Goal: Task Accomplishment & Management: Use online tool/utility

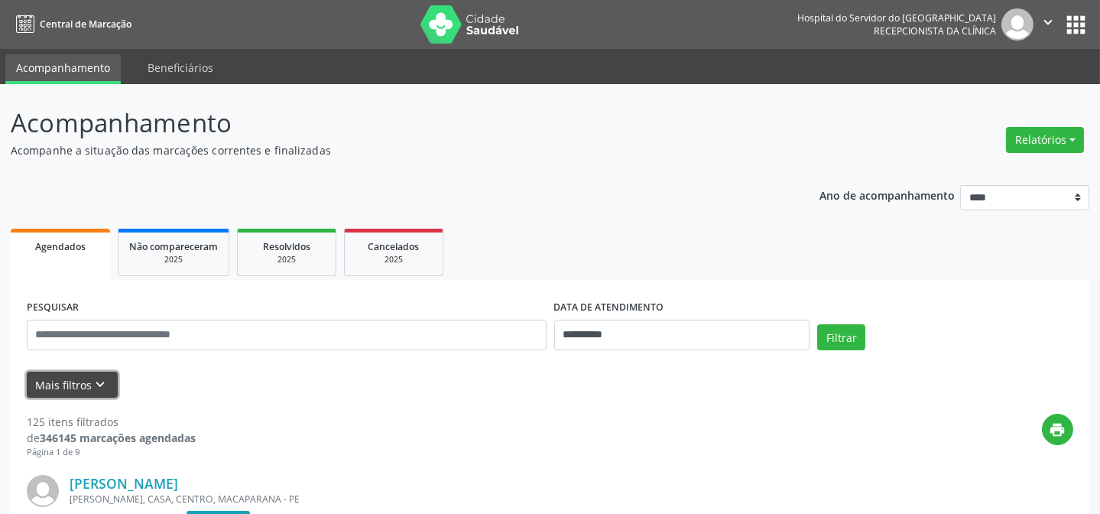
click at [69, 381] on button "Mais filtros keyboard_arrow_down" at bounding box center [72, 384] width 91 height 27
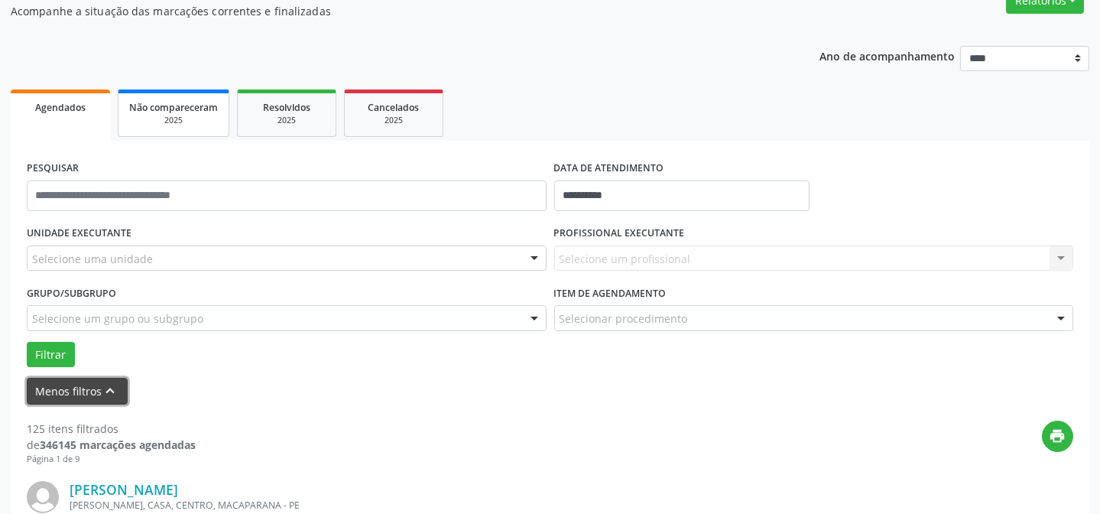
scroll to position [208, 0]
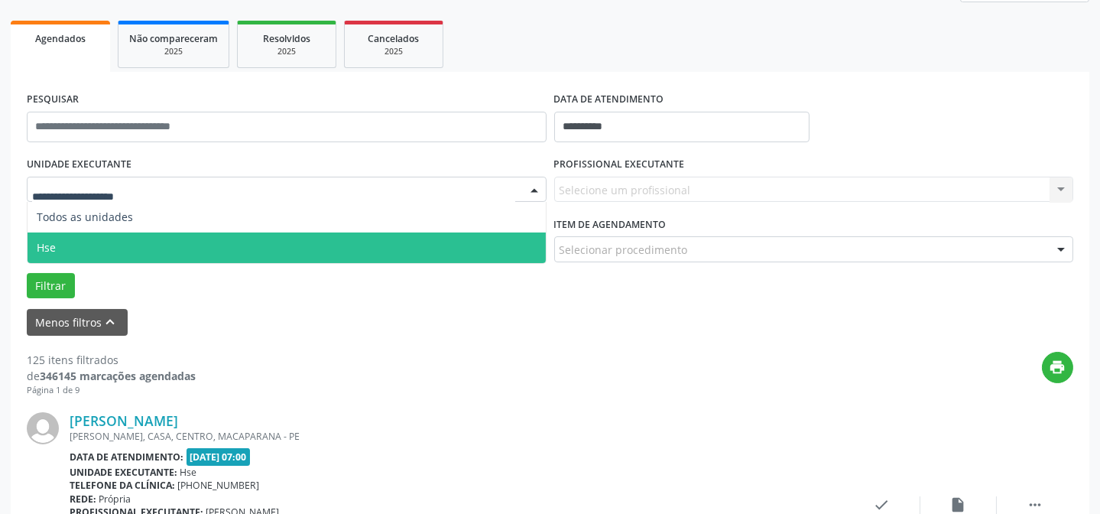
click at [127, 232] on span "Hse" at bounding box center [287, 247] width 518 height 31
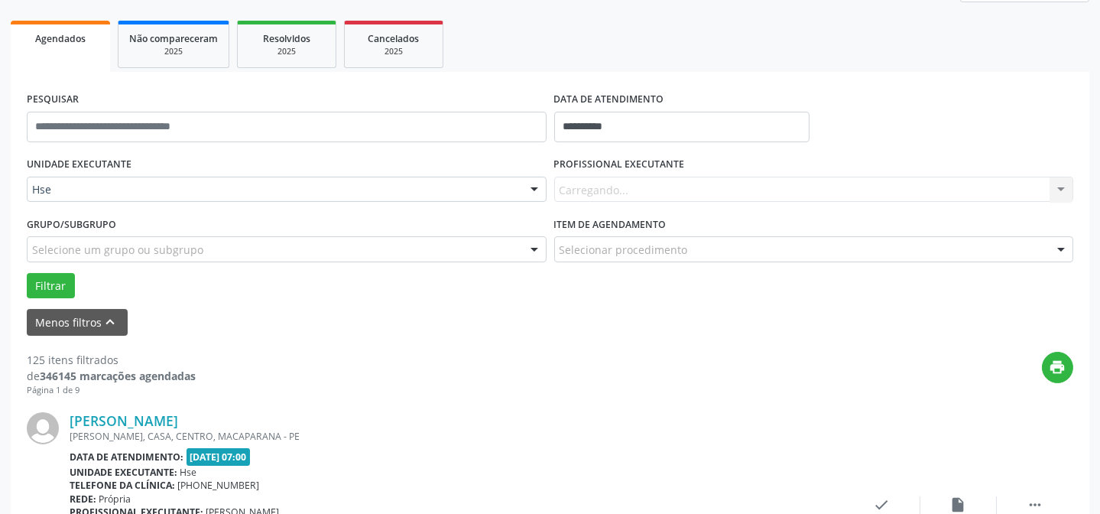
click at [589, 187] on div "Carregando... Nenhum resultado encontrado para: " " Não há nenhuma opção para s…" at bounding box center [814, 190] width 520 height 26
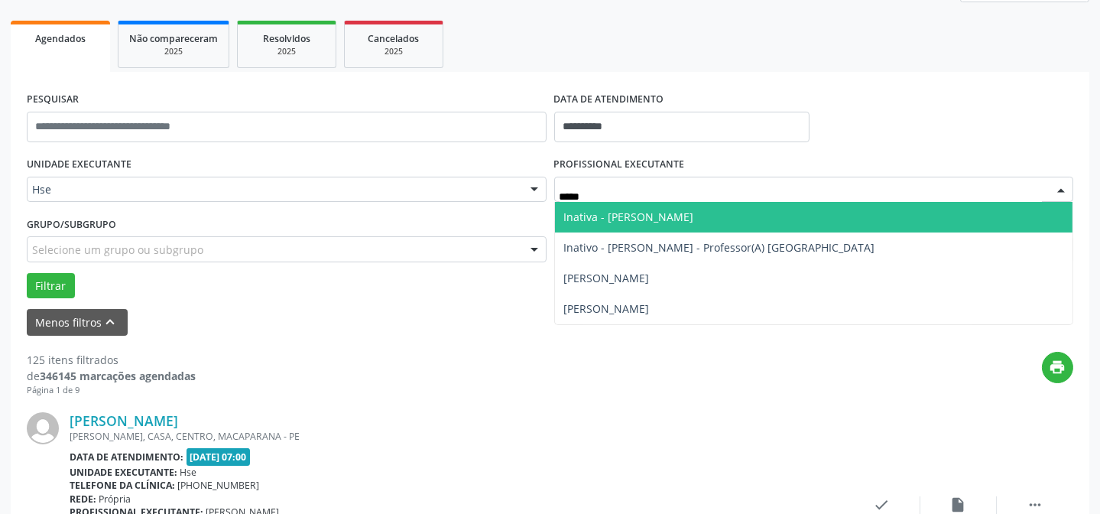
type input "******"
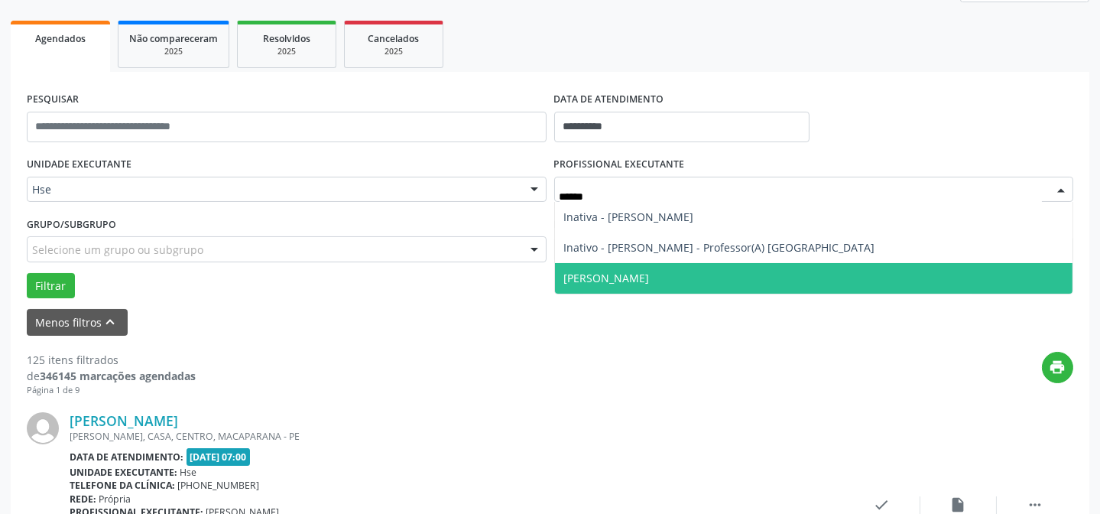
click at [646, 272] on span "[PERSON_NAME]" at bounding box center [607, 278] width 86 height 15
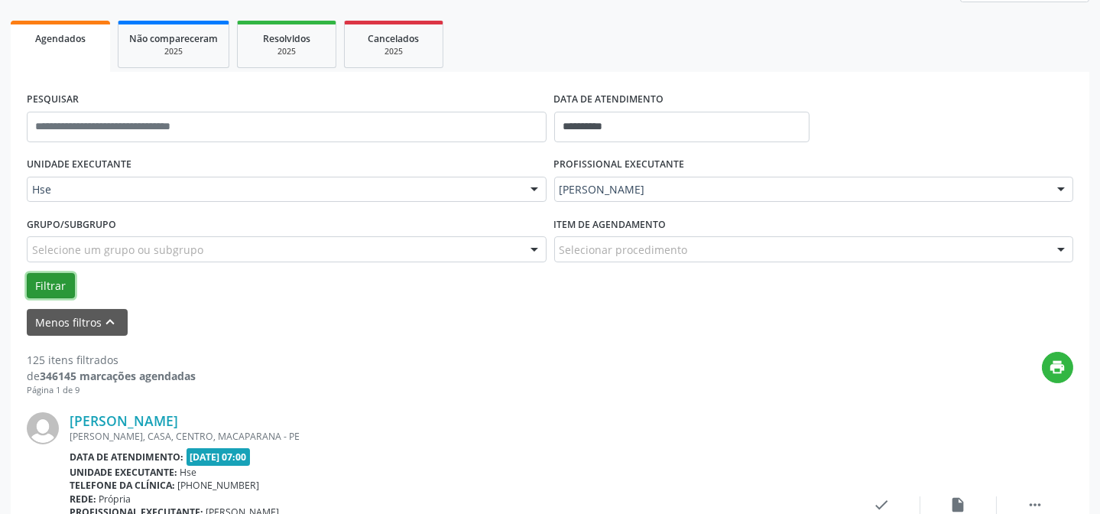
click at [56, 283] on button "Filtrar" at bounding box center [51, 286] width 48 height 26
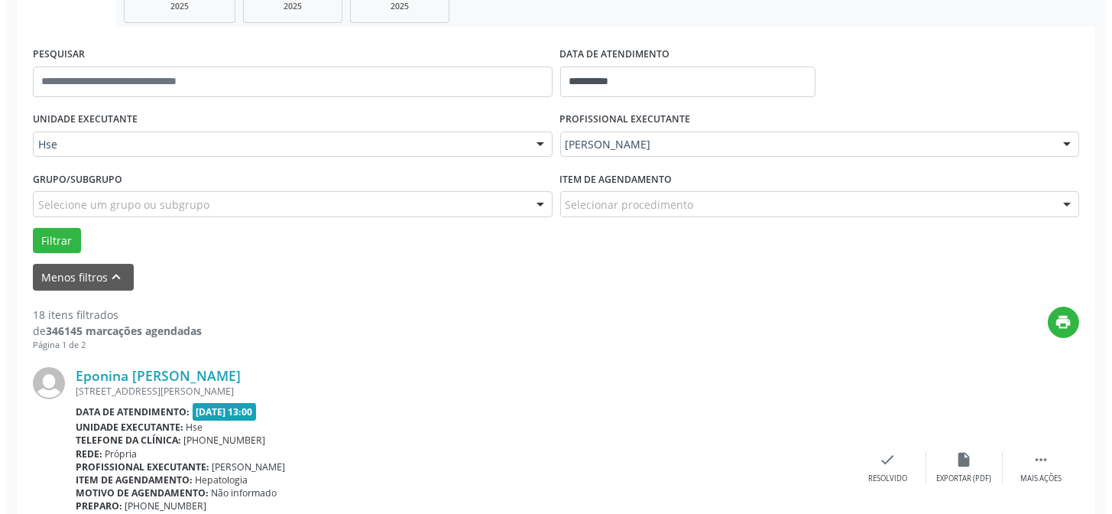
scroll to position [277, 0]
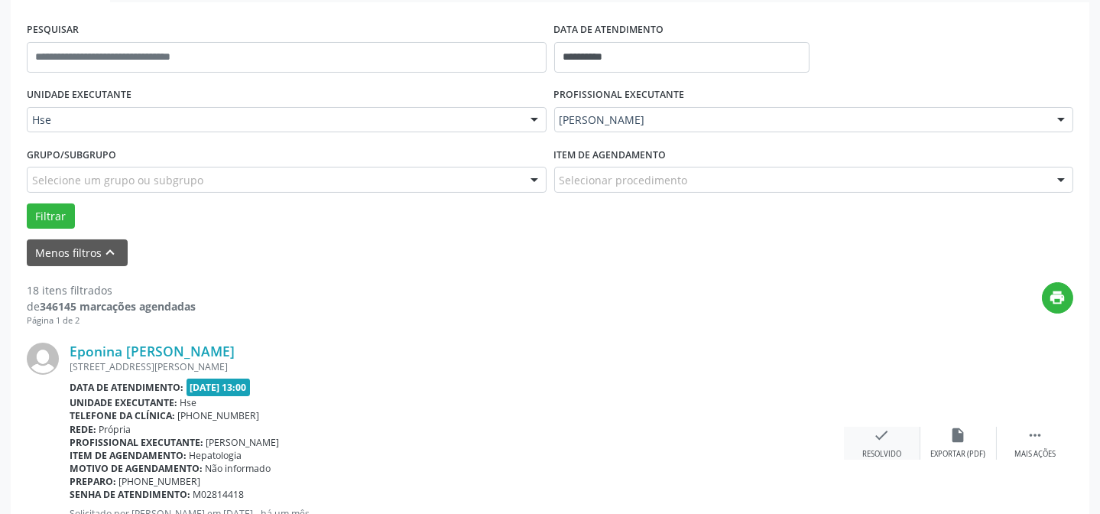
click at [876, 435] on icon "check" at bounding box center [882, 434] width 17 height 17
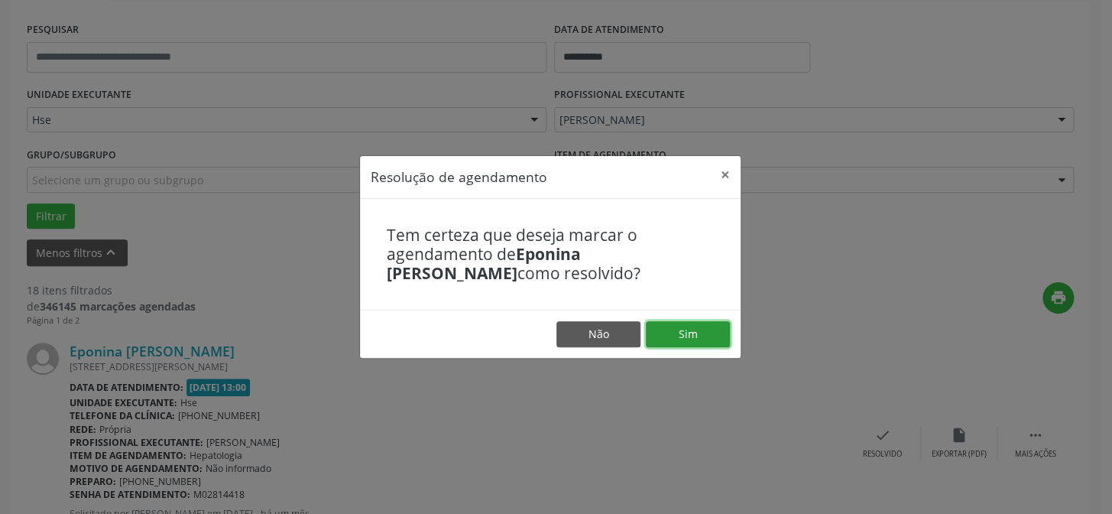
click at [687, 332] on button "Sim" at bounding box center [688, 334] width 84 height 26
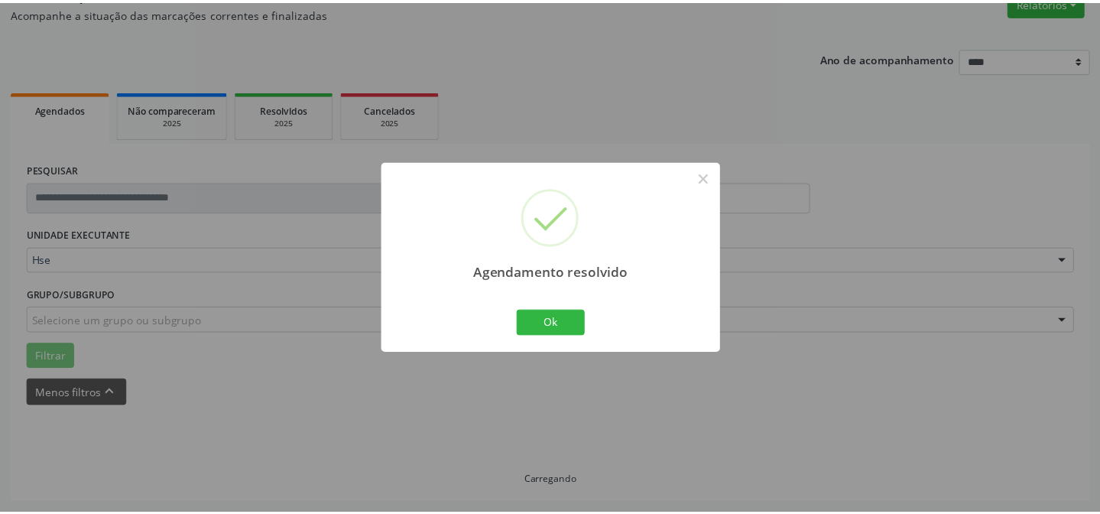
scroll to position [137, 0]
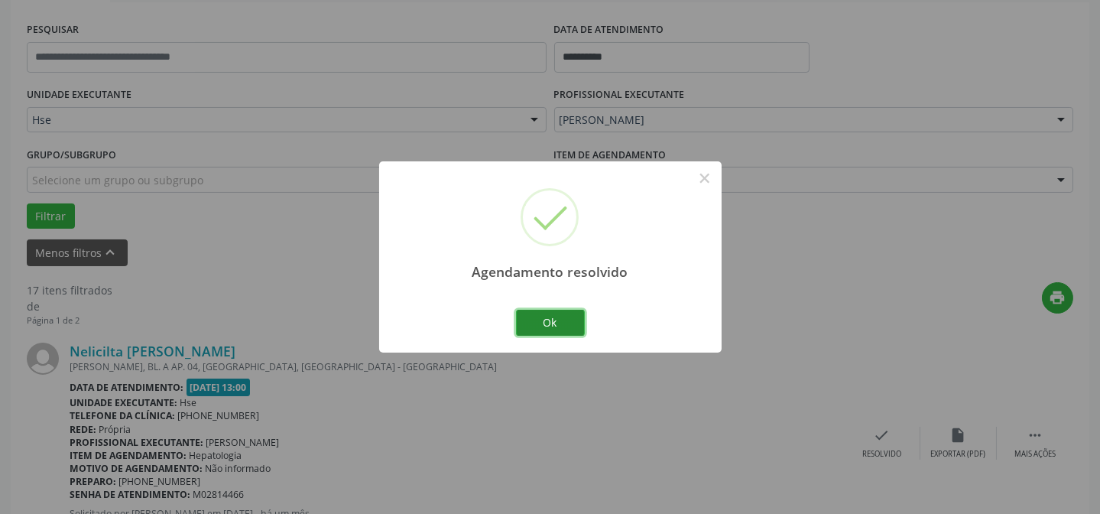
click at [559, 315] on button "Ok" at bounding box center [550, 323] width 69 height 26
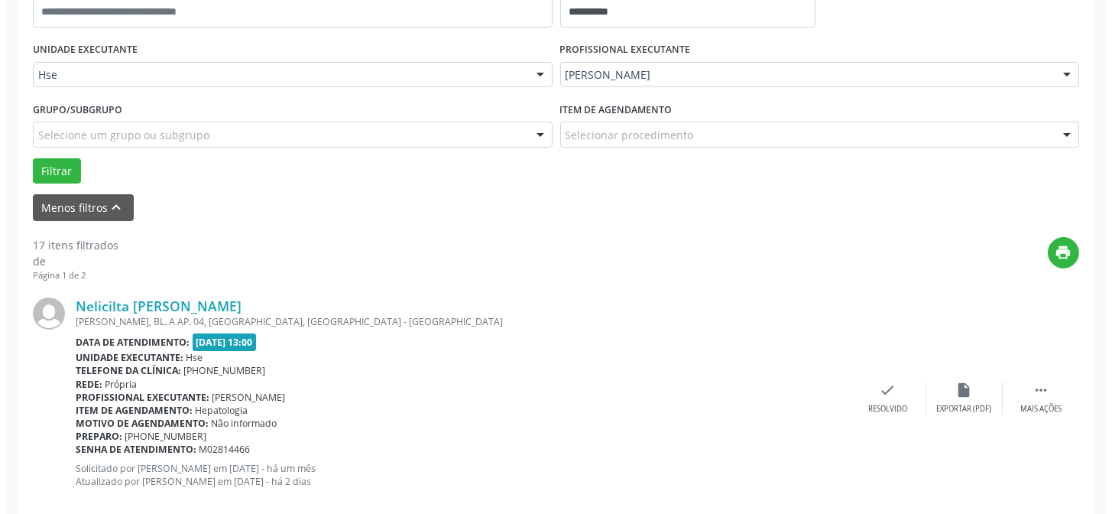
scroll to position [417, 0]
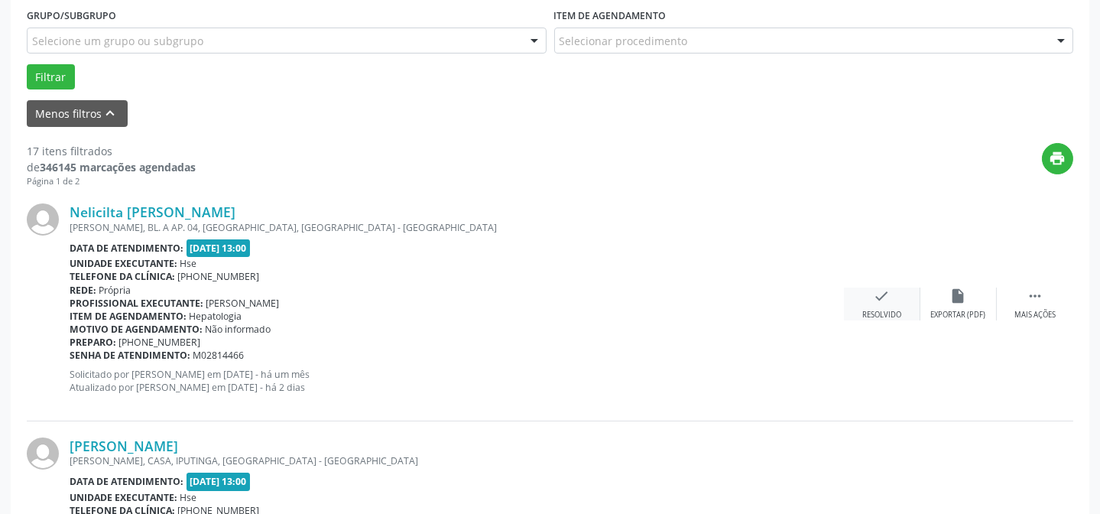
click at [864, 293] on div "check Resolvido" at bounding box center [882, 303] width 76 height 33
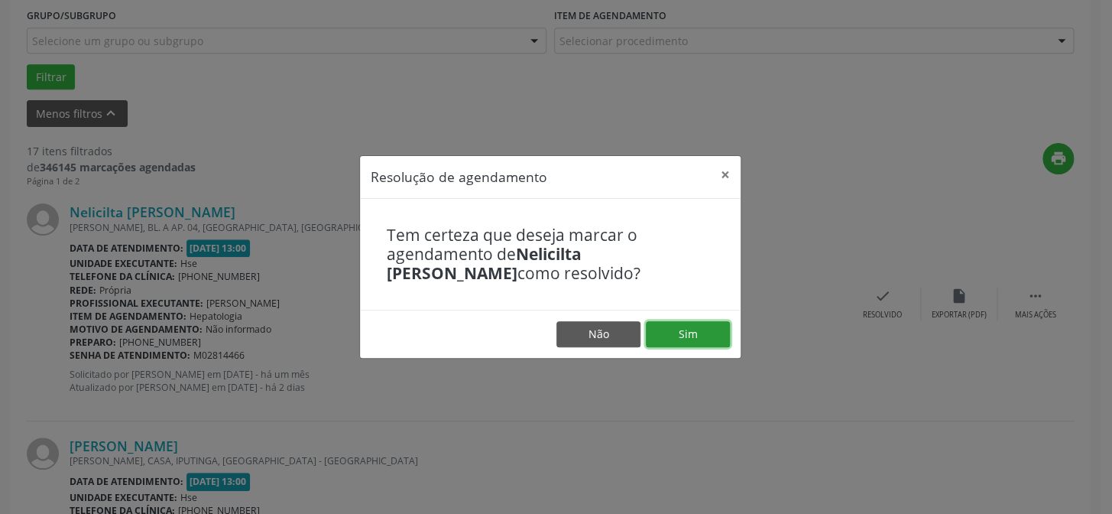
click at [686, 332] on button "Sim" at bounding box center [688, 334] width 84 height 26
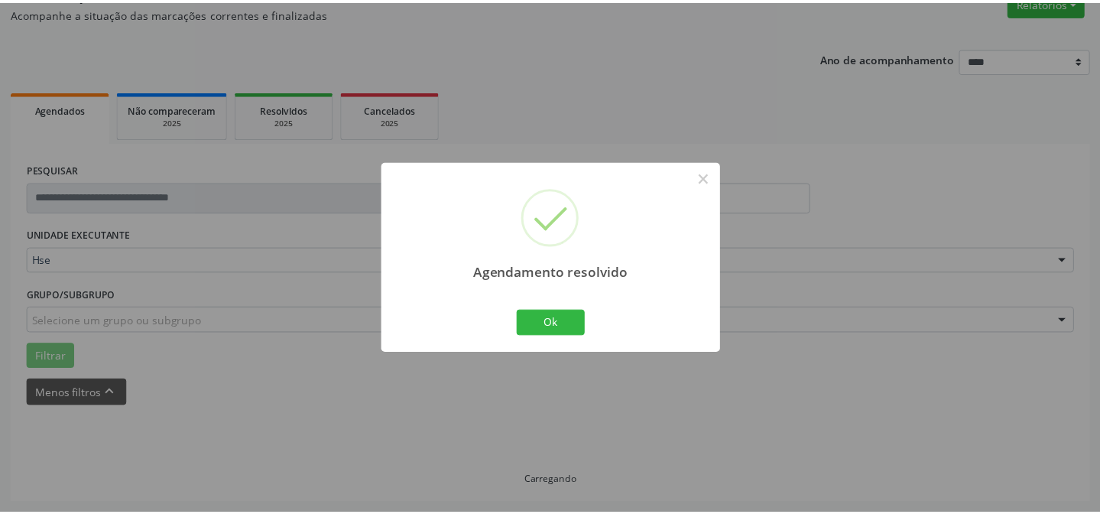
scroll to position [137, 0]
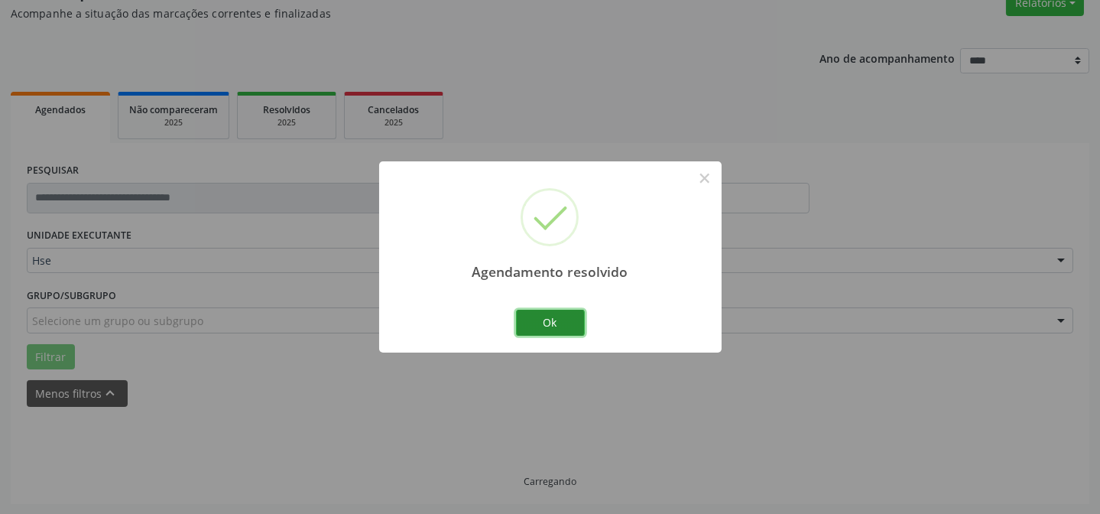
click at [558, 315] on button "Ok" at bounding box center [550, 323] width 69 height 26
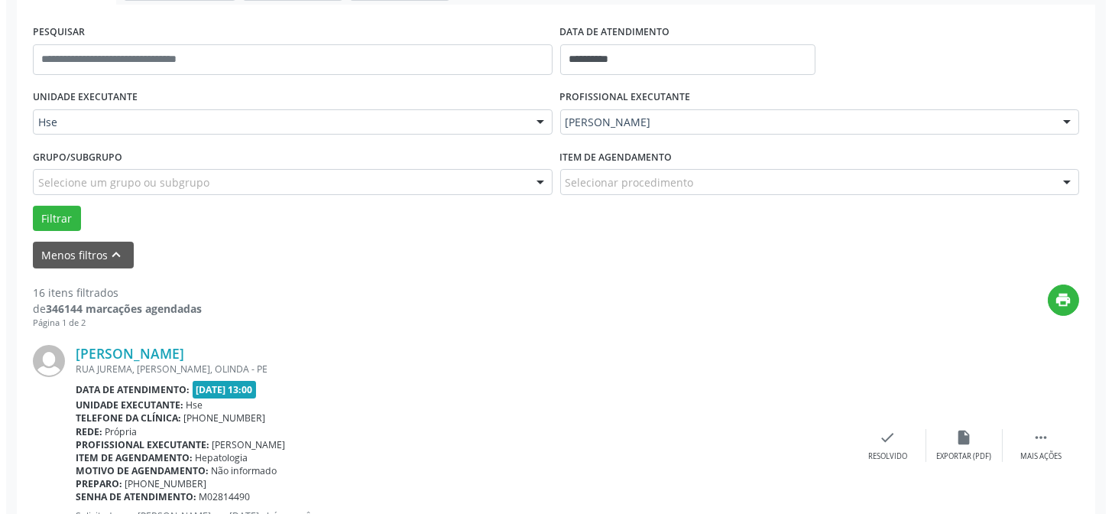
scroll to position [345, 0]
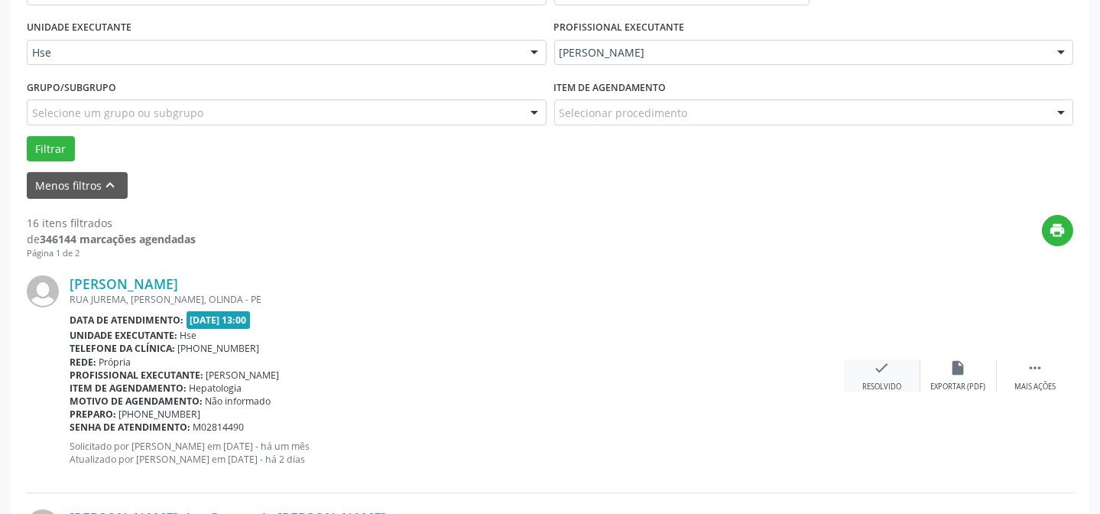
click at [886, 381] on div "Resolvido" at bounding box center [881, 386] width 39 height 11
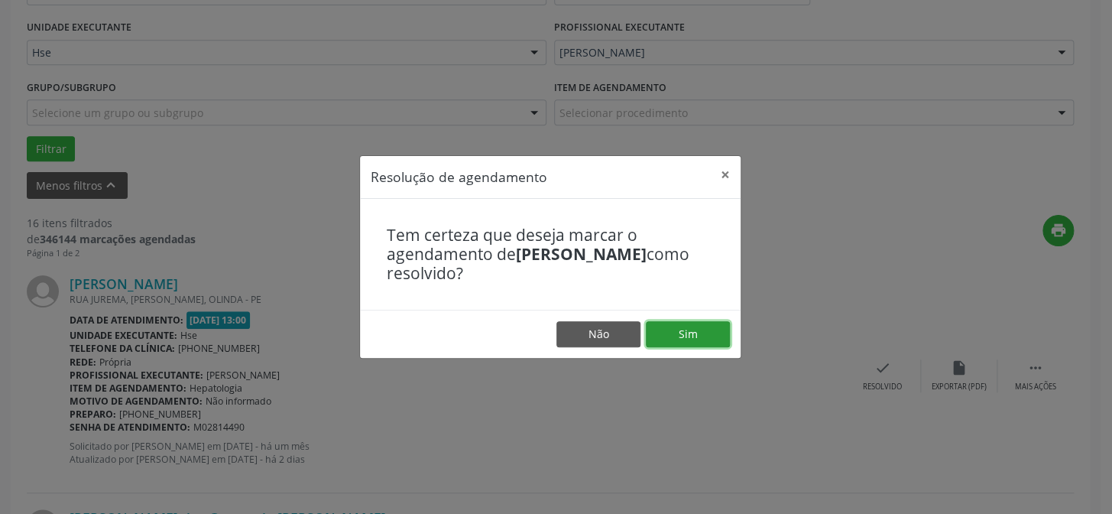
click at [682, 325] on button "Sim" at bounding box center [688, 334] width 84 height 26
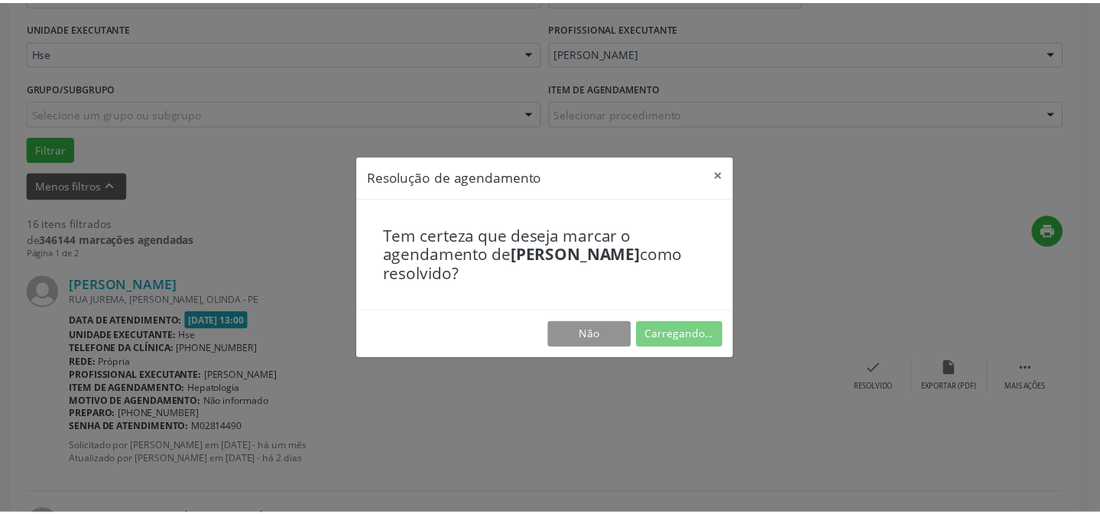
scroll to position [137, 0]
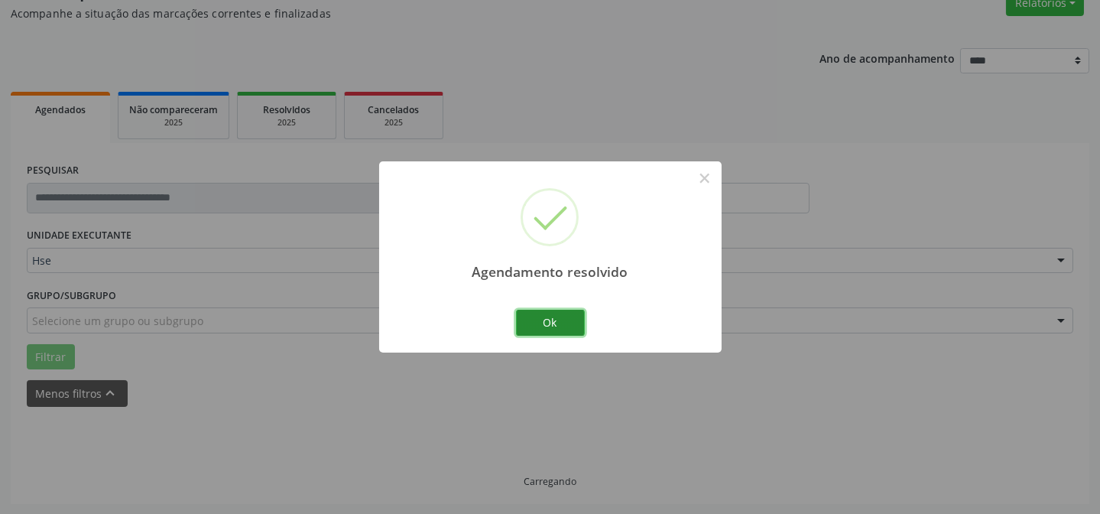
click at [535, 319] on button "Ok" at bounding box center [550, 323] width 69 height 26
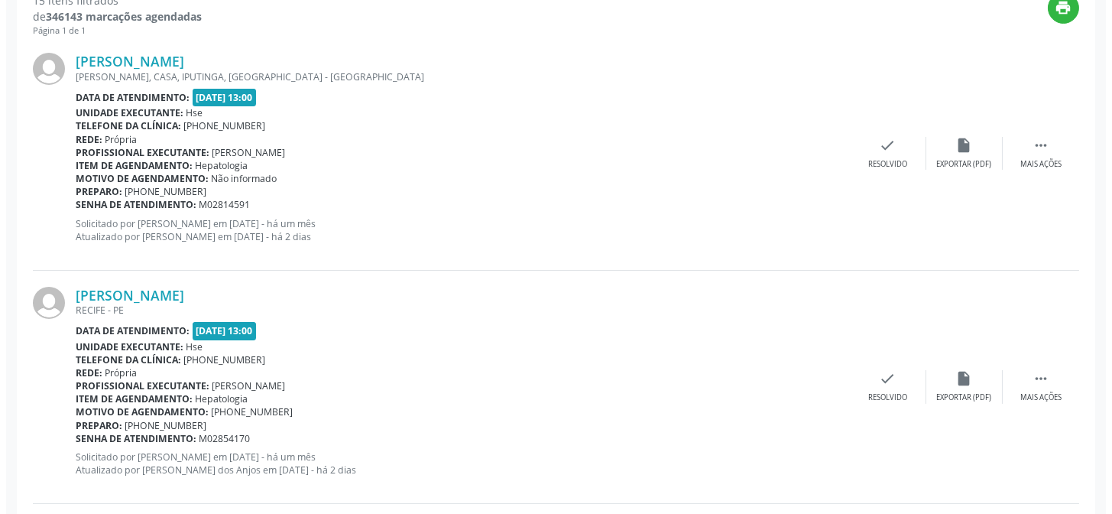
scroll to position [623, 0]
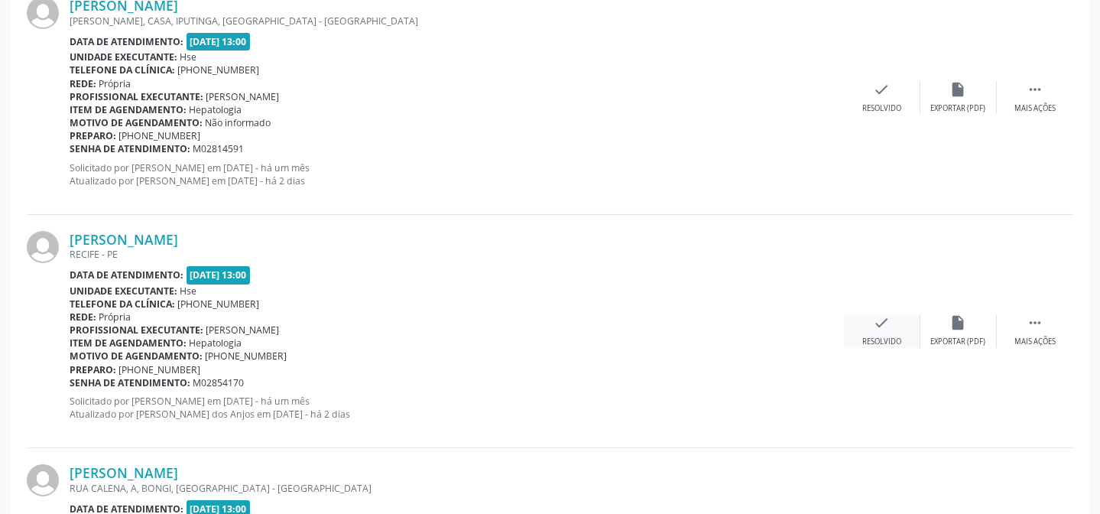
click at [878, 332] on div "check Resolvido" at bounding box center [882, 330] width 76 height 33
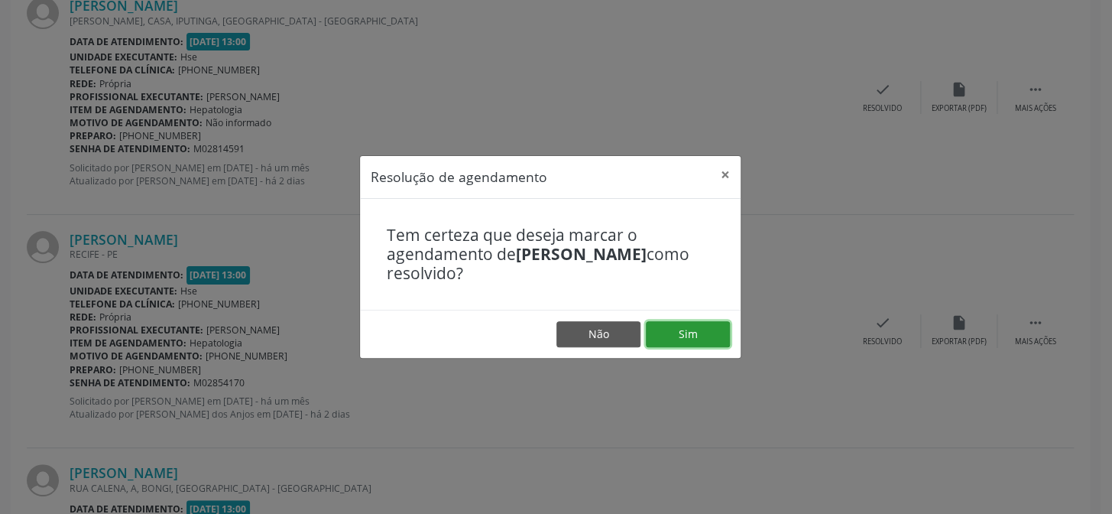
click at [669, 333] on button "Sim" at bounding box center [688, 334] width 84 height 26
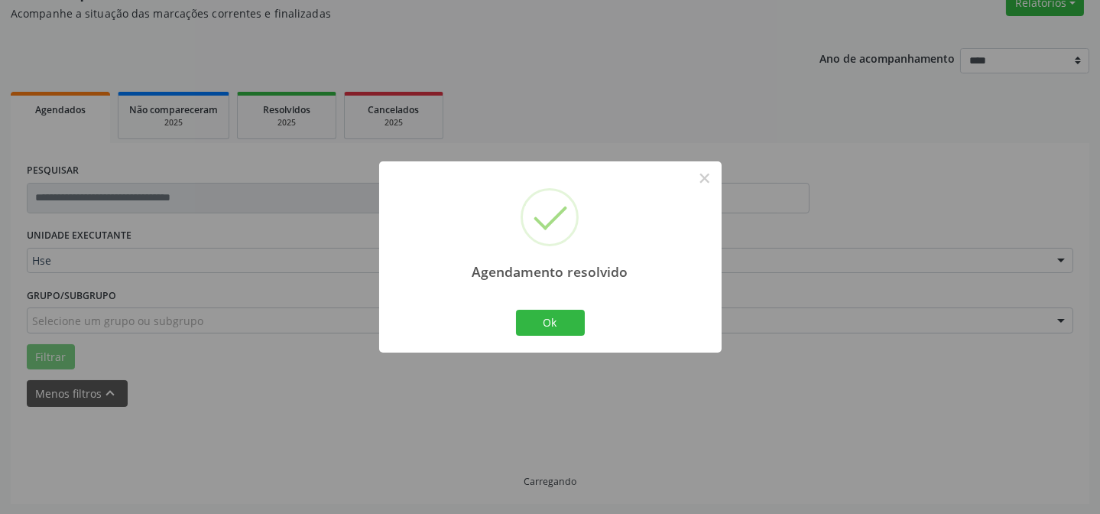
click at [550, 308] on div "Ok Cancel" at bounding box center [550, 322] width 76 height 32
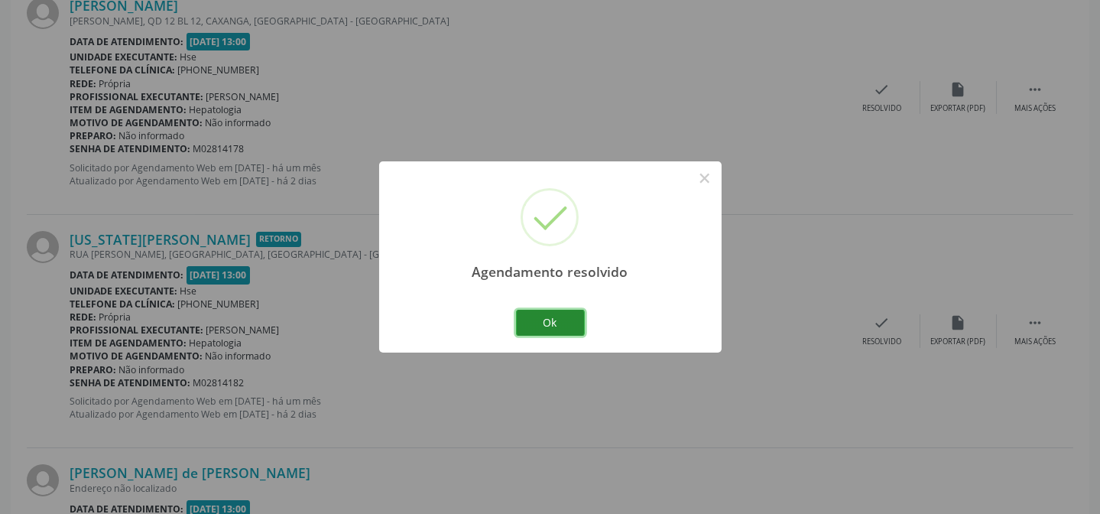
click at [550, 311] on button "Ok" at bounding box center [550, 323] width 69 height 26
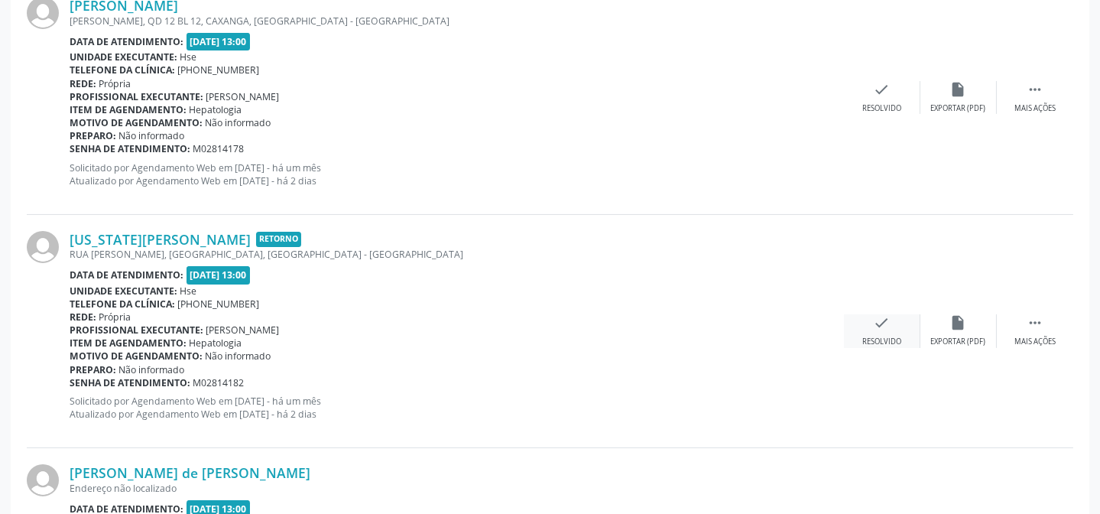
click at [882, 336] on div "Resolvido" at bounding box center [881, 341] width 39 height 11
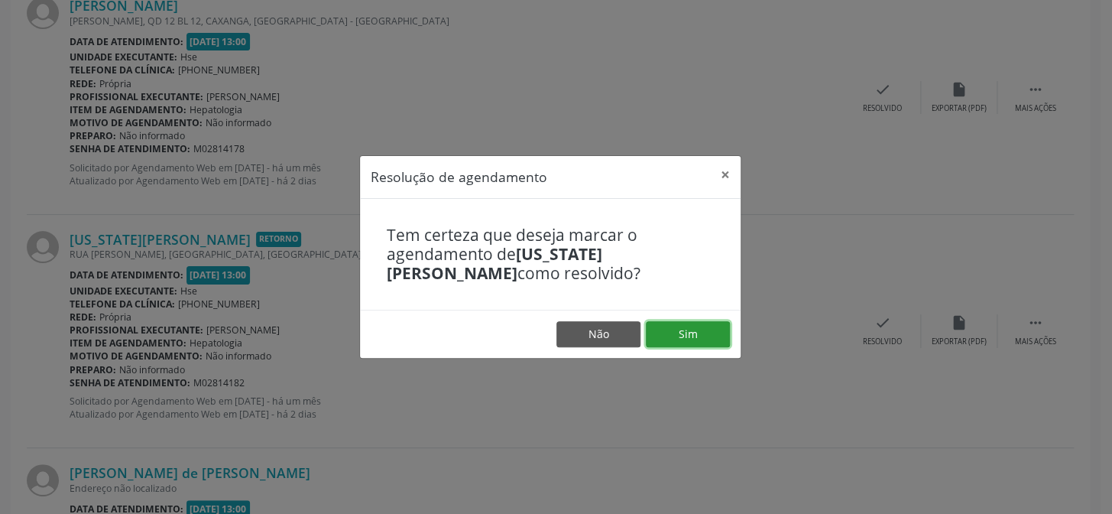
click at [686, 328] on button "Sim" at bounding box center [688, 334] width 84 height 26
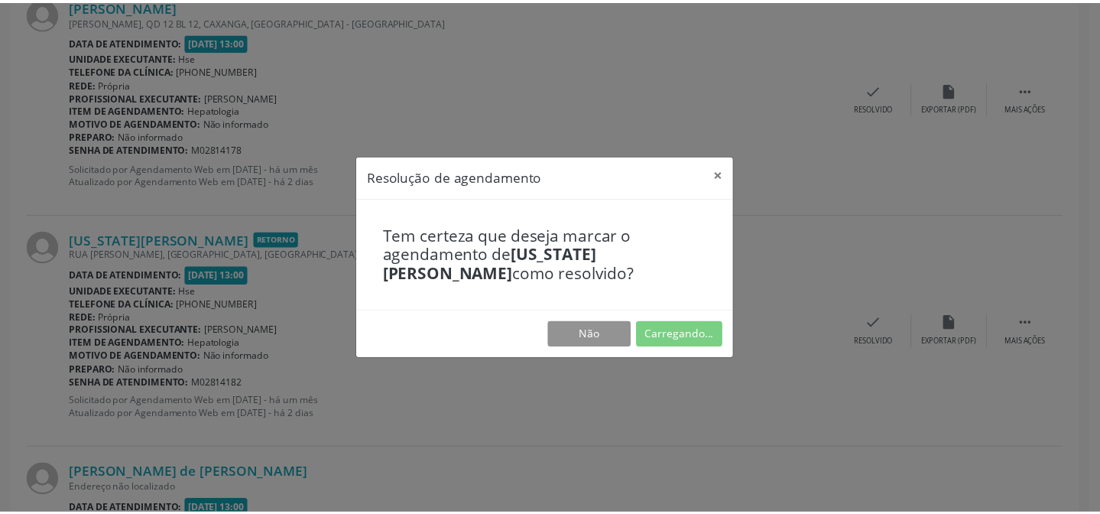
scroll to position [137, 0]
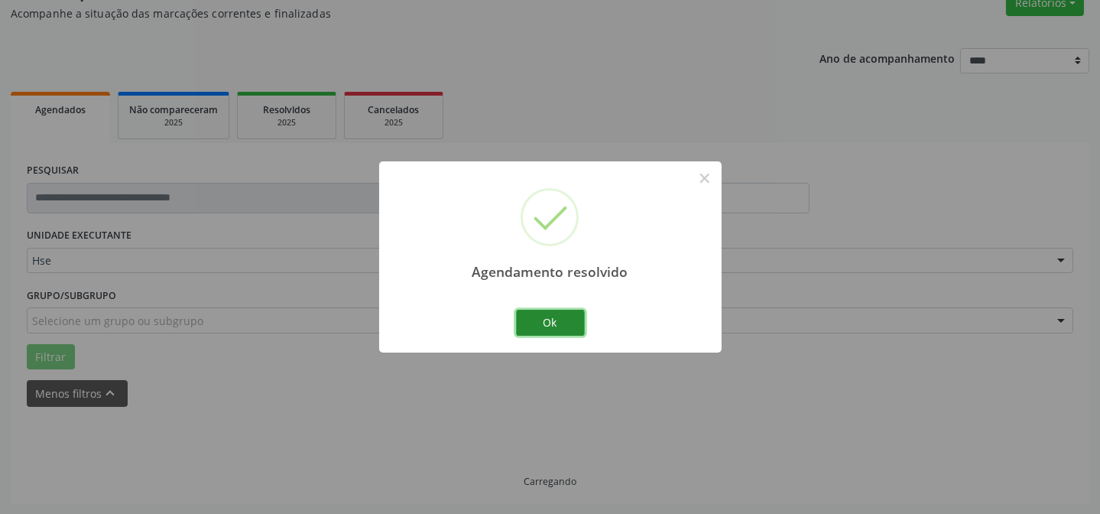
click at [573, 318] on button "Ok" at bounding box center [550, 323] width 69 height 26
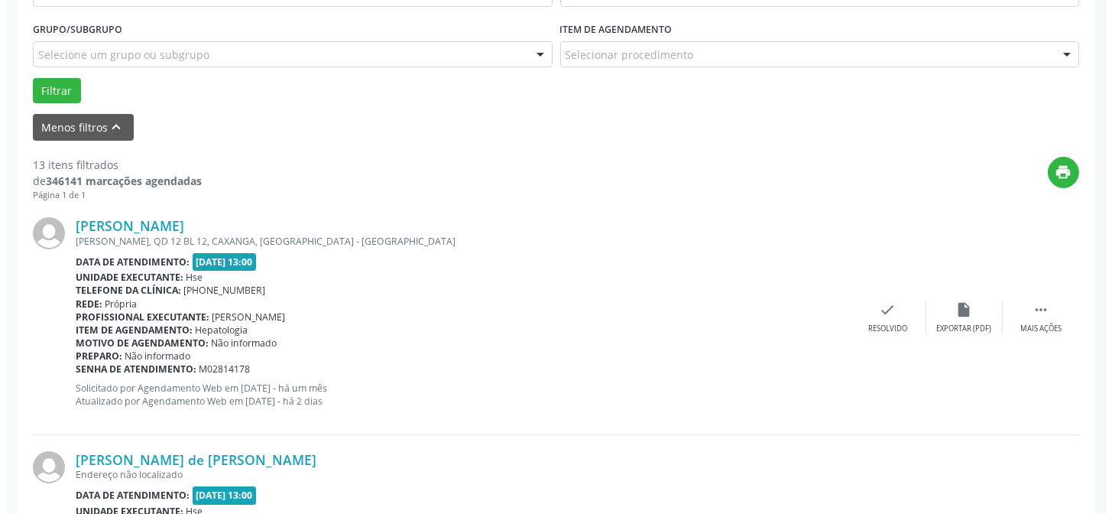
scroll to position [484, 0]
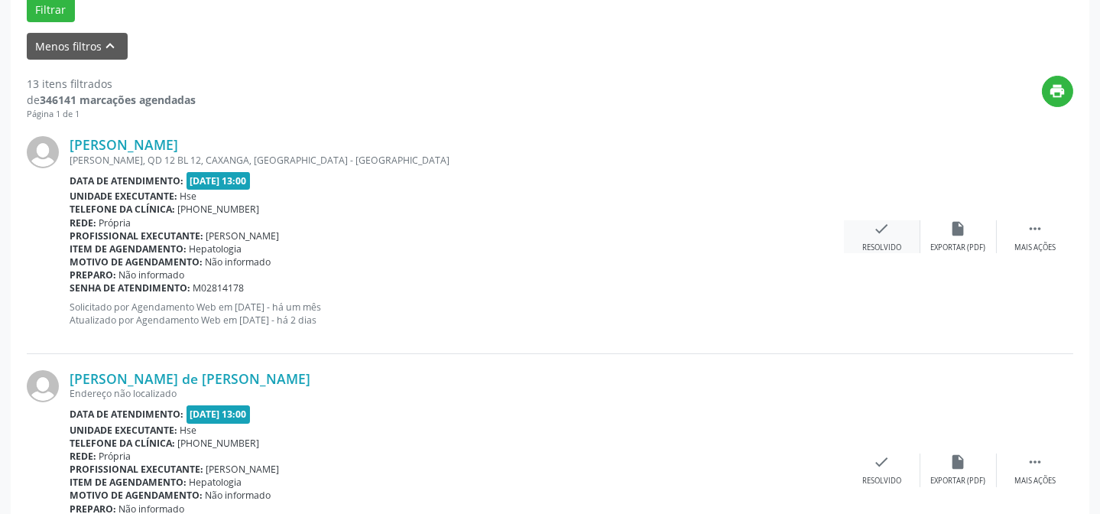
click at [895, 245] on div "Resolvido" at bounding box center [881, 247] width 39 height 11
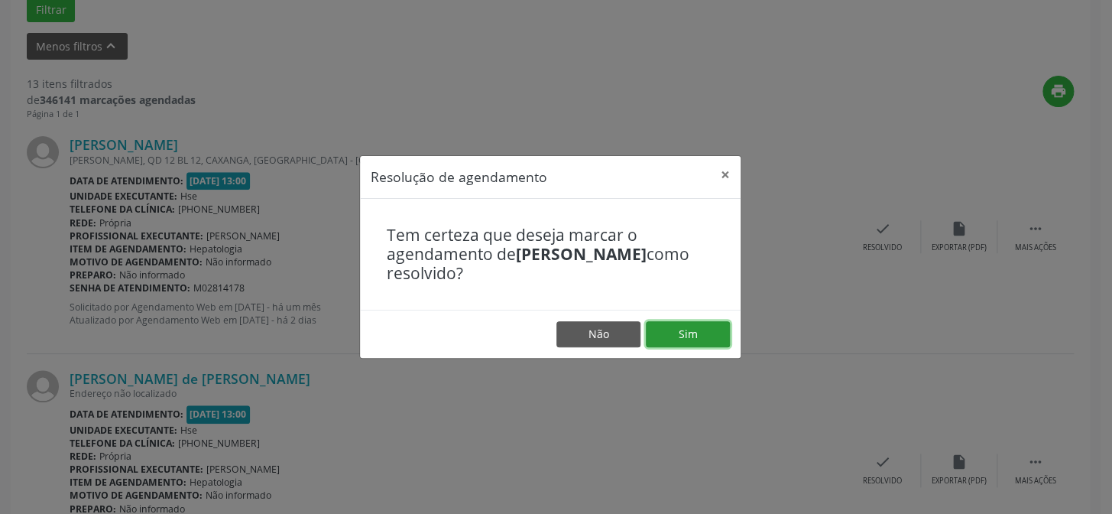
click at [703, 334] on button "Sim" at bounding box center [688, 334] width 84 height 26
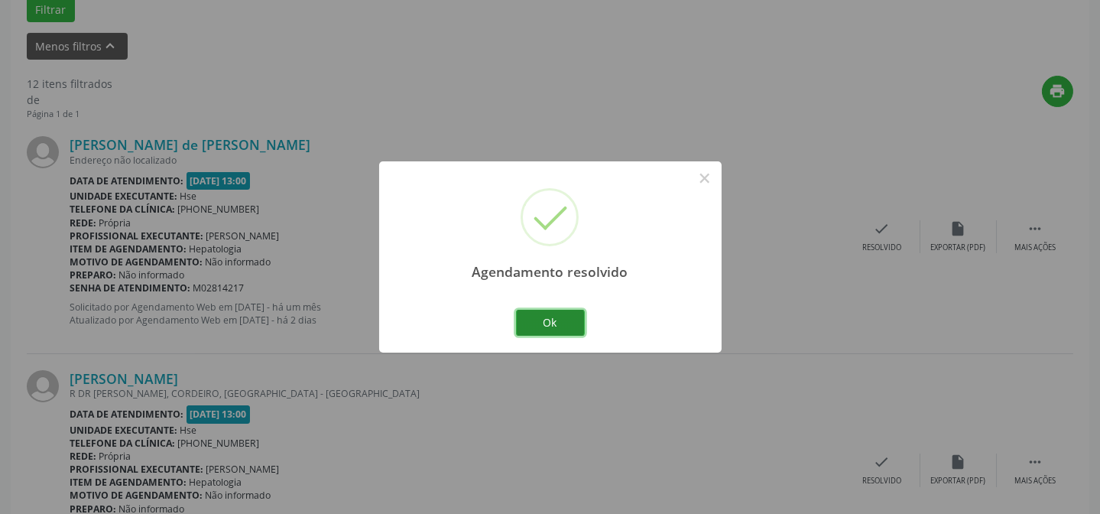
click at [525, 316] on button "Ok" at bounding box center [550, 323] width 69 height 26
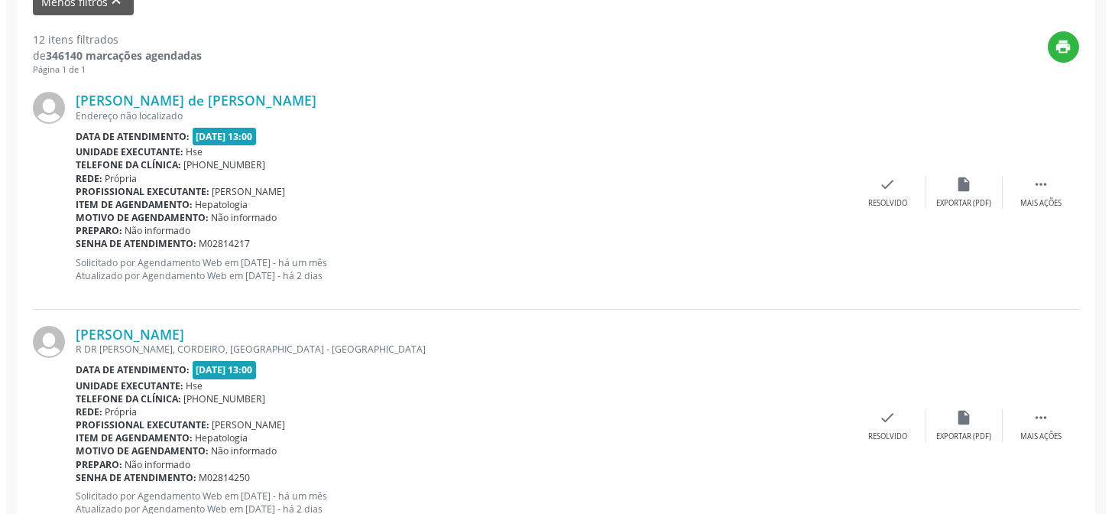
scroll to position [553, 0]
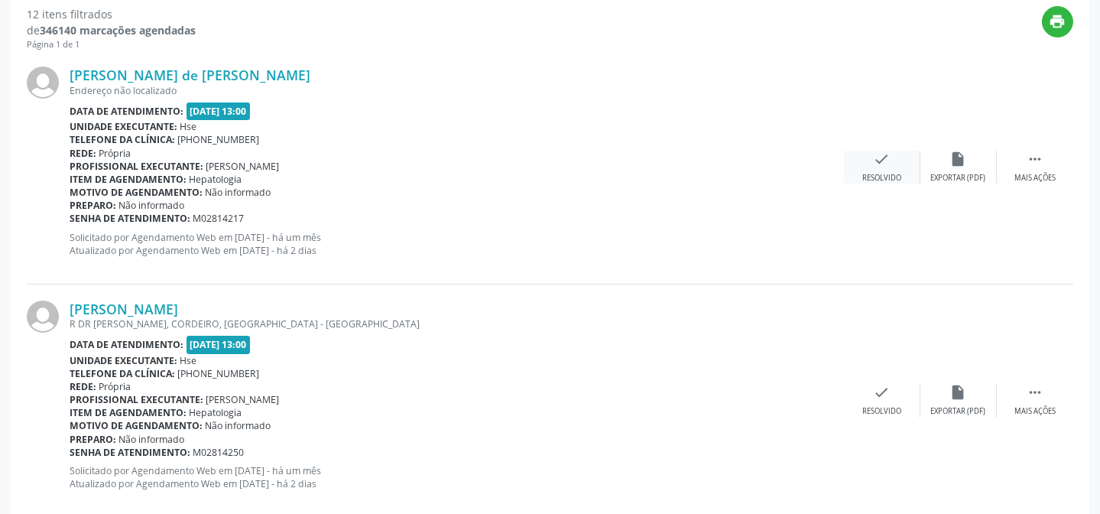
click at [883, 166] on icon "check" at bounding box center [882, 159] width 17 height 17
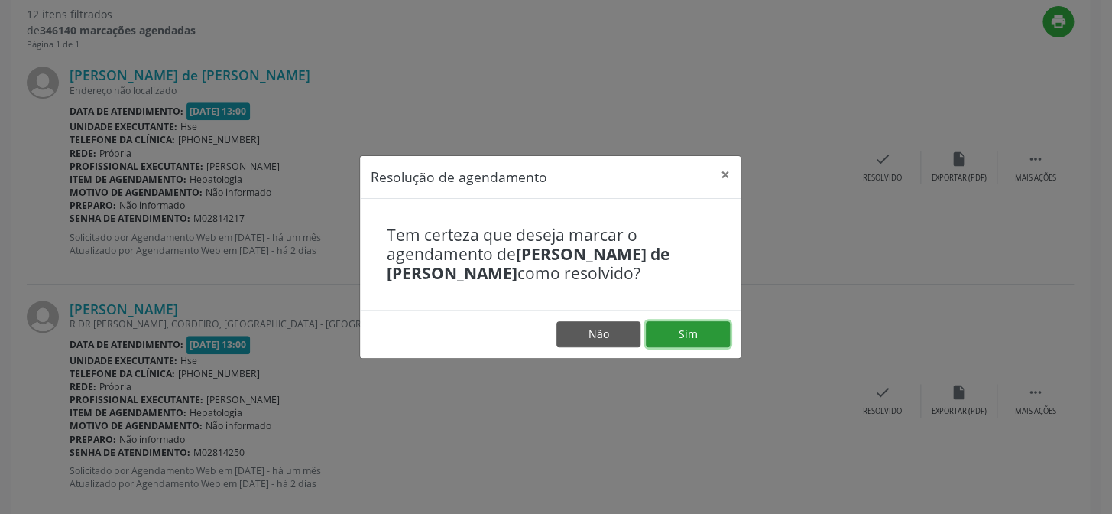
click at [702, 323] on button "Sim" at bounding box center [688, 334] width 84 height 26
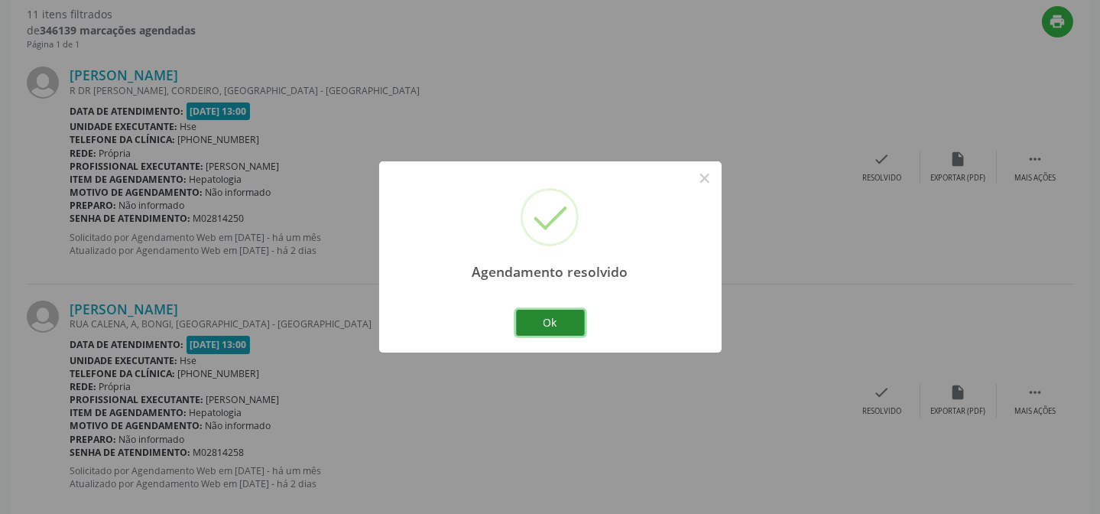
click at [567, 321] on button "Ok" at bounding box center [550, 323] width 69 height 26
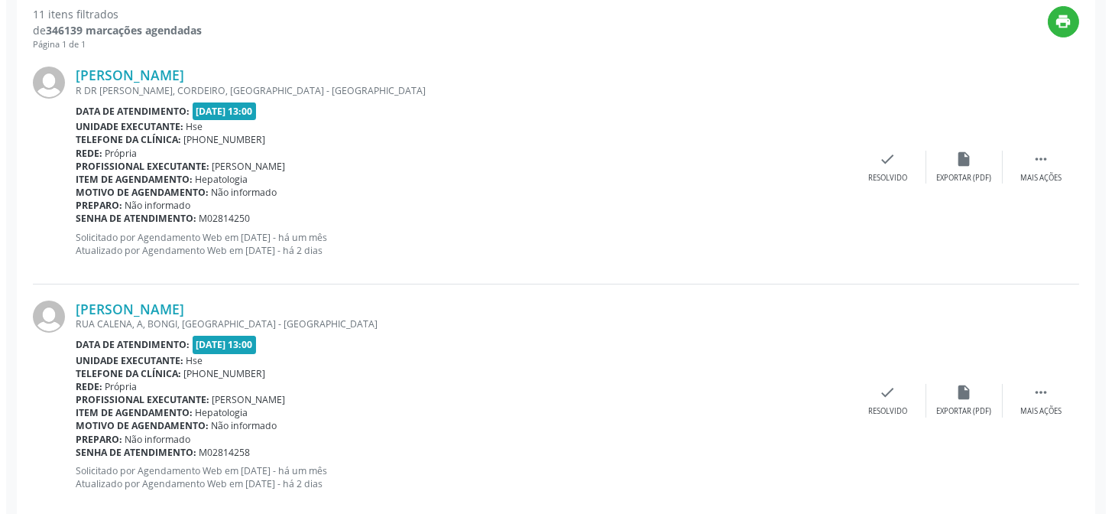
scroll to position [553, 0]
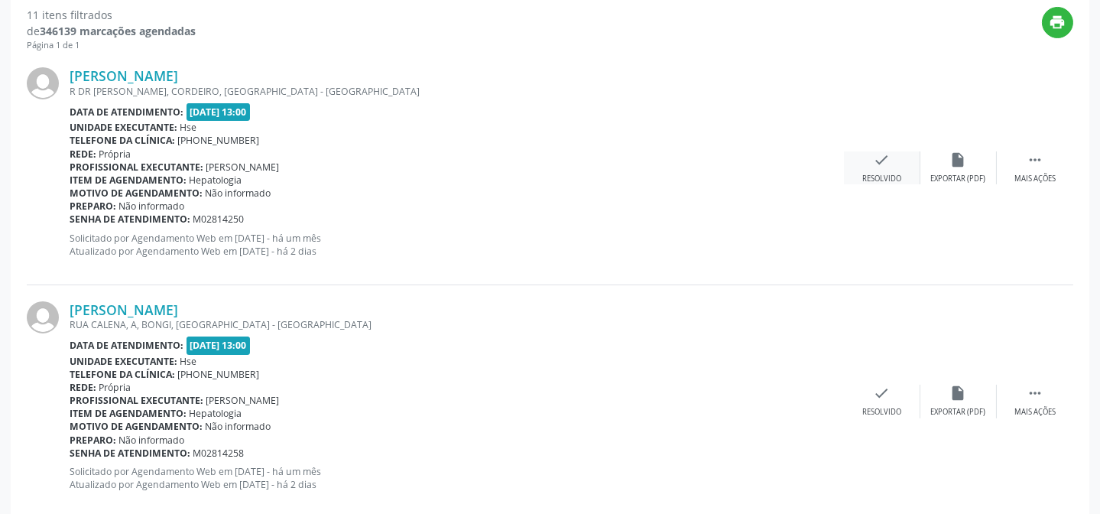
click at [879, 161] on icon "check" at bounding box center [882, 159] width 17 height 17
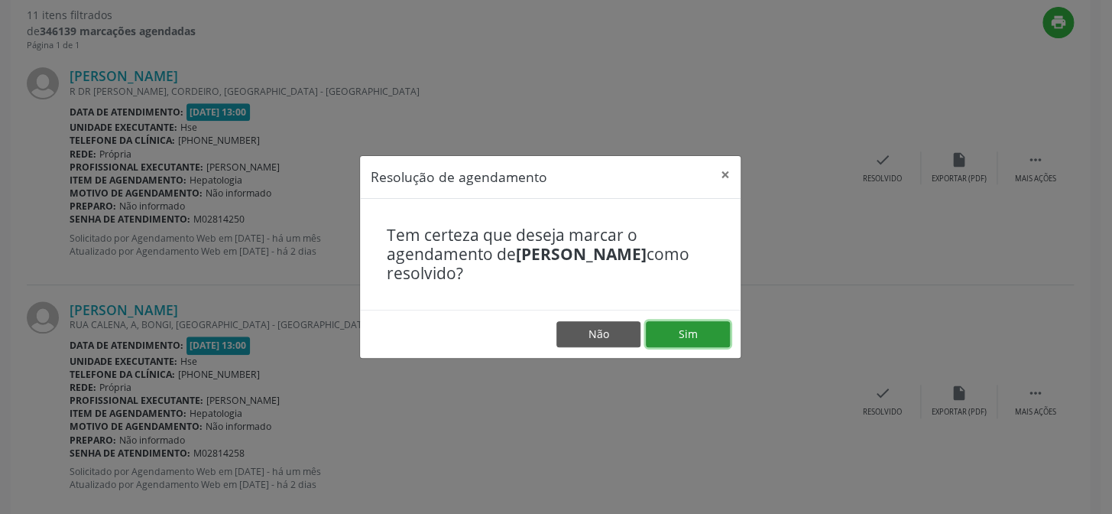
click at [661, 331] on button "Sim" at bounding box center [688, 334] width 84 height 26
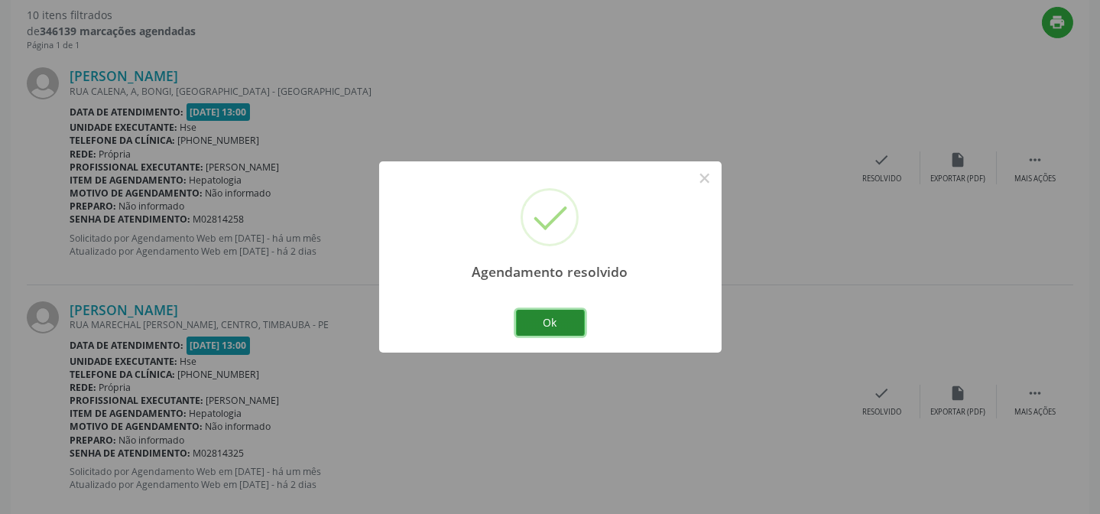
click at [546, 324] on button "Ok" at bounding box center [550, 323] width 69 height 26
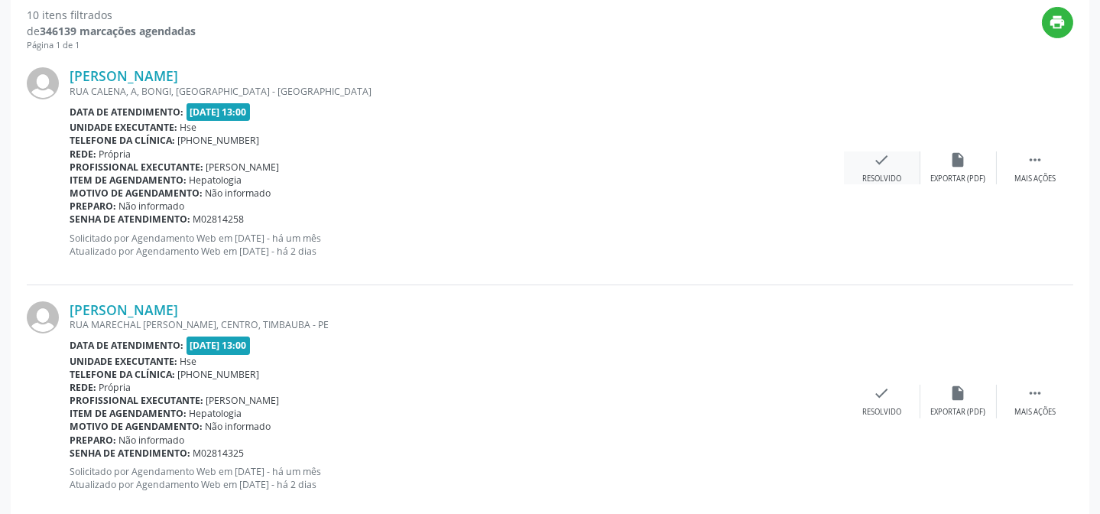
click at [883, 180] on div "Resolvido" at bounding box center [881, 178] width 39 height 11
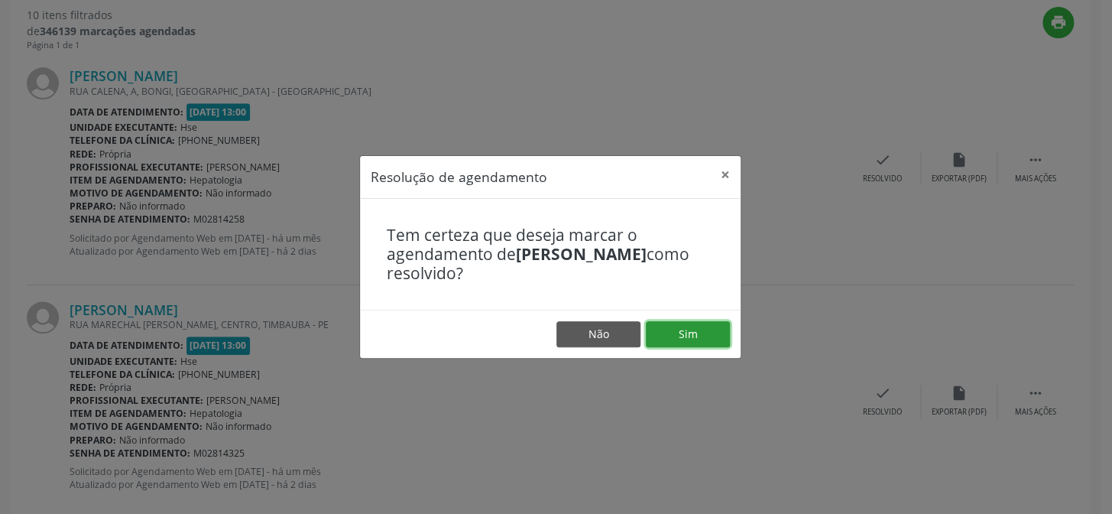
click at [664, 332] on button "Sim" at bounding box center [688, 334] width 84 height 26
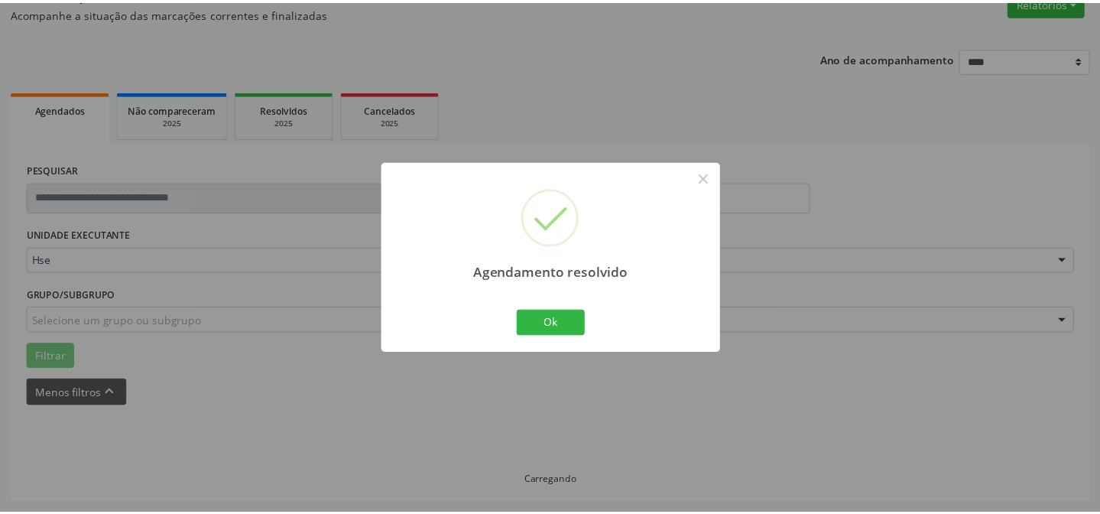
scroll to position [137, 0]
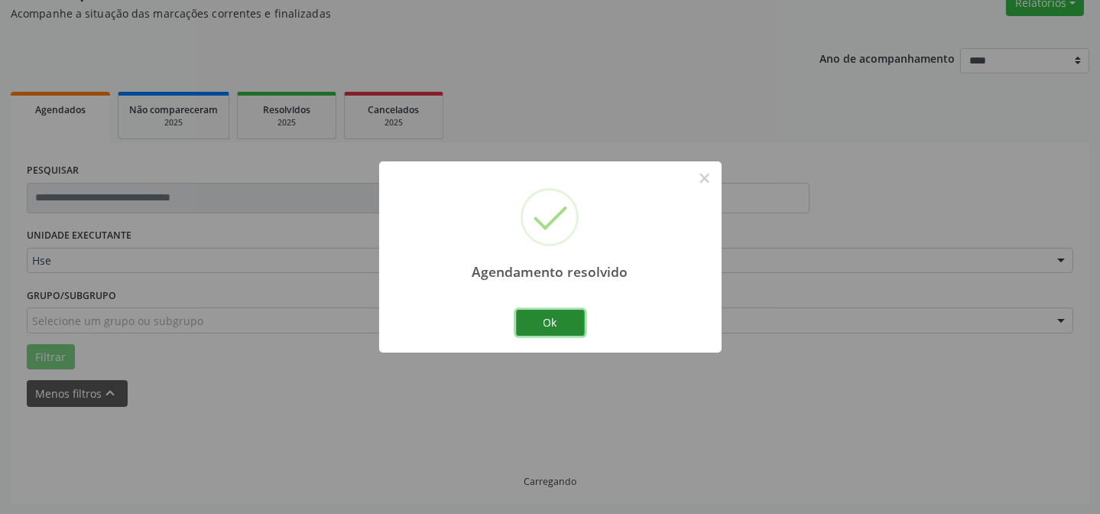
click at [562, 329] on button "Ok" at bounding box center [550, 323] width 69 height 26
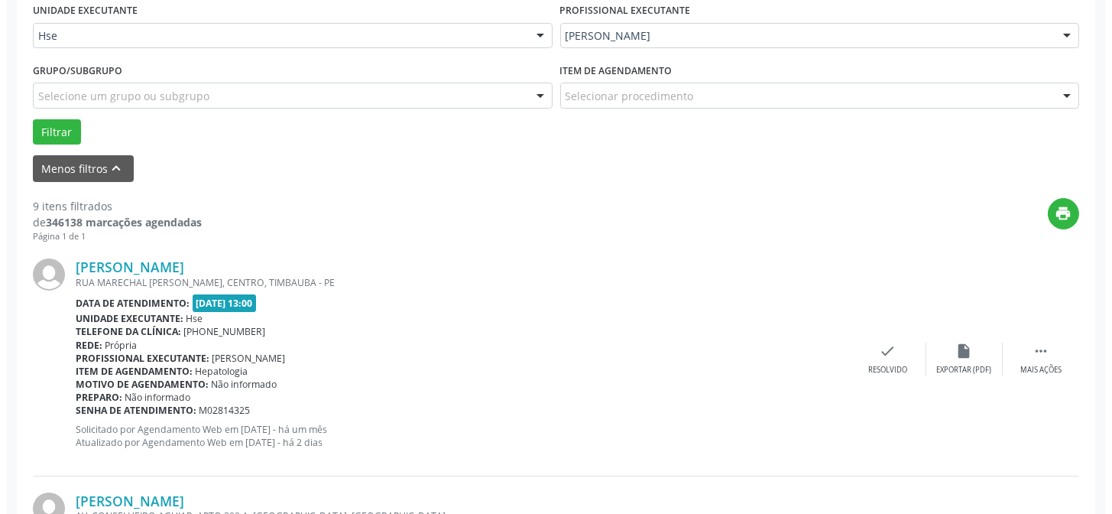
scroll to position [414, 0]
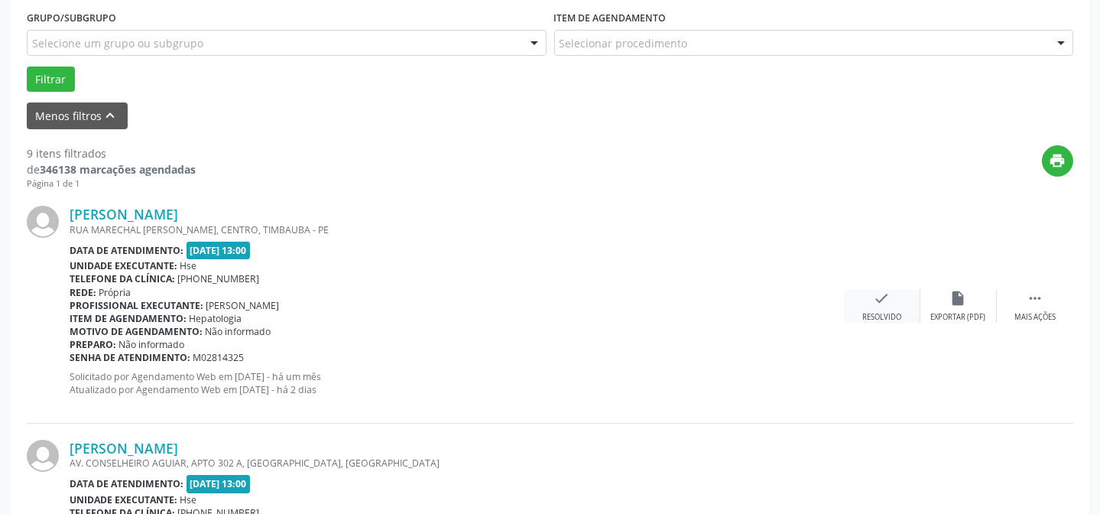
click at [877, 290] on icon "check" at bounding box center [882, 298] width 17 height 17
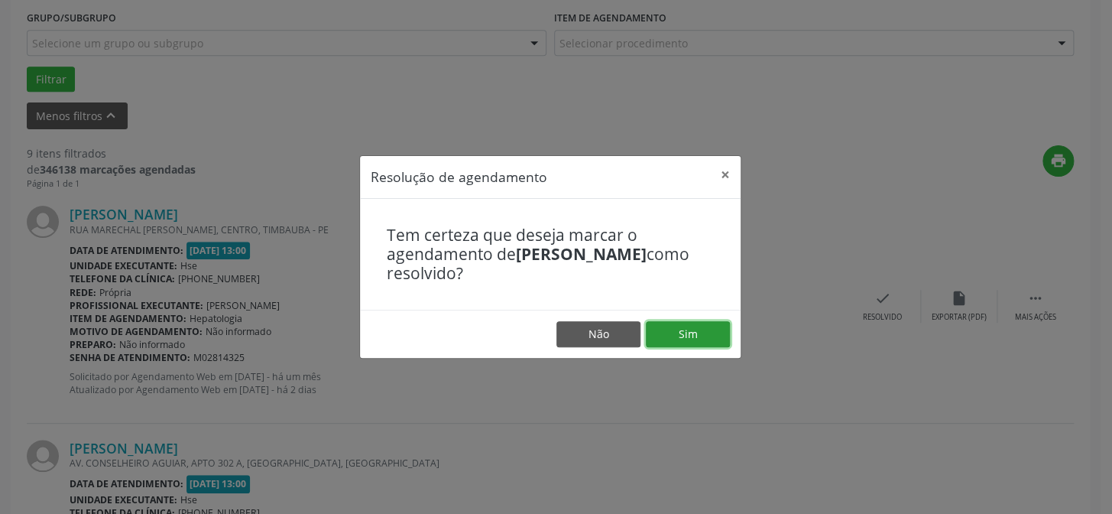
click at [683, 322] on button "Sim" at bounding box center [688, 334] width 84 height 26
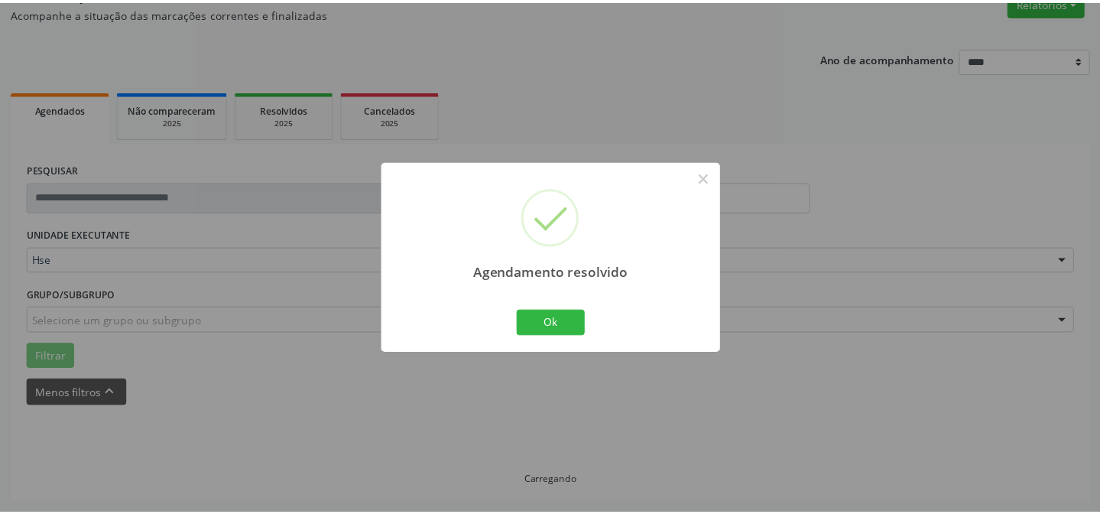
scroll to position [137, 0]
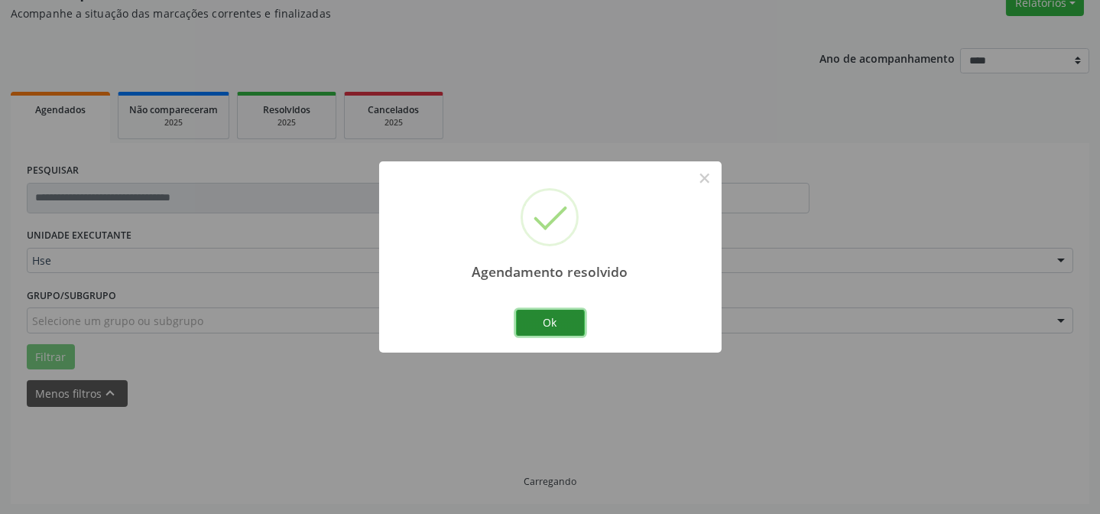
click at [543, 313] on button "Ok" at bounding box center [550, 323] width 69 height 26
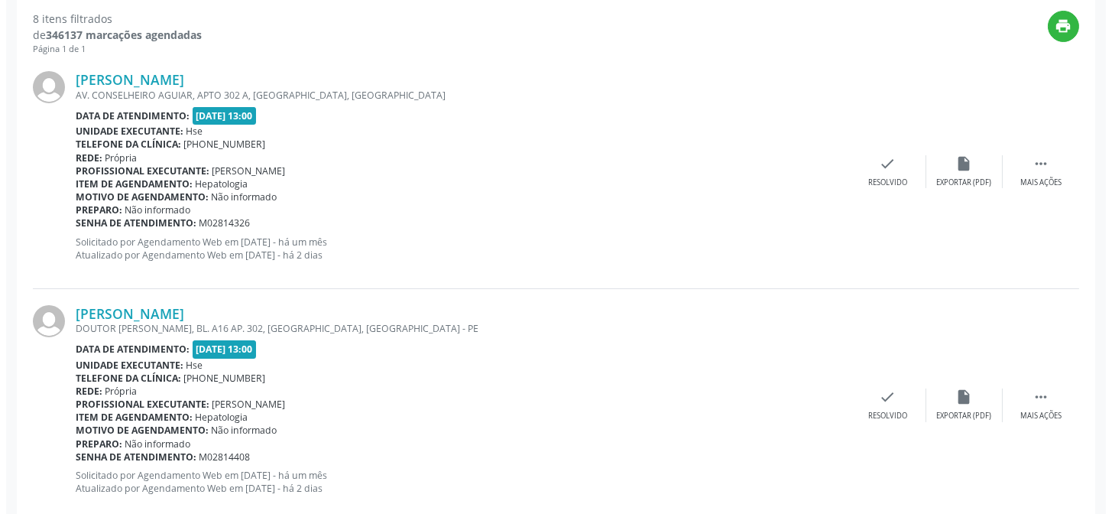
scroll to position [553, 0]
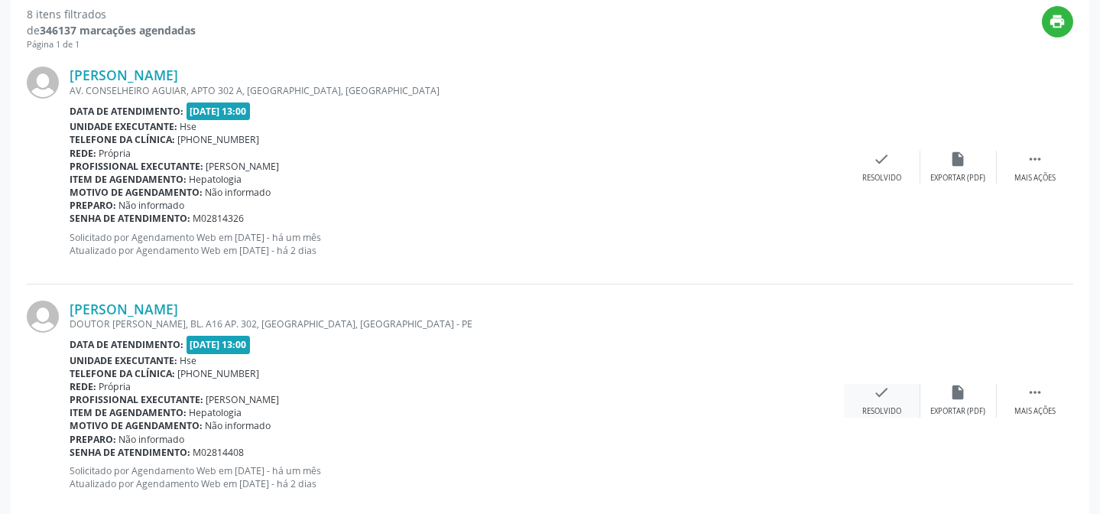
click at [875, 389] on icon "check" at bounding box center [882, 392] width 17 height 17
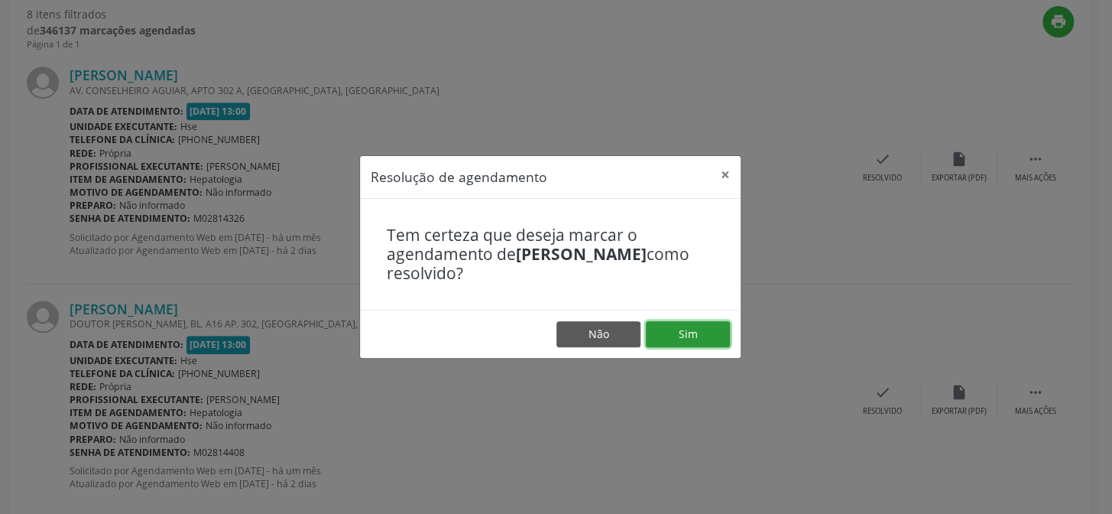
click at [686, 339] on button "Sim" at bounding box center [688, 334] width 84 height 26
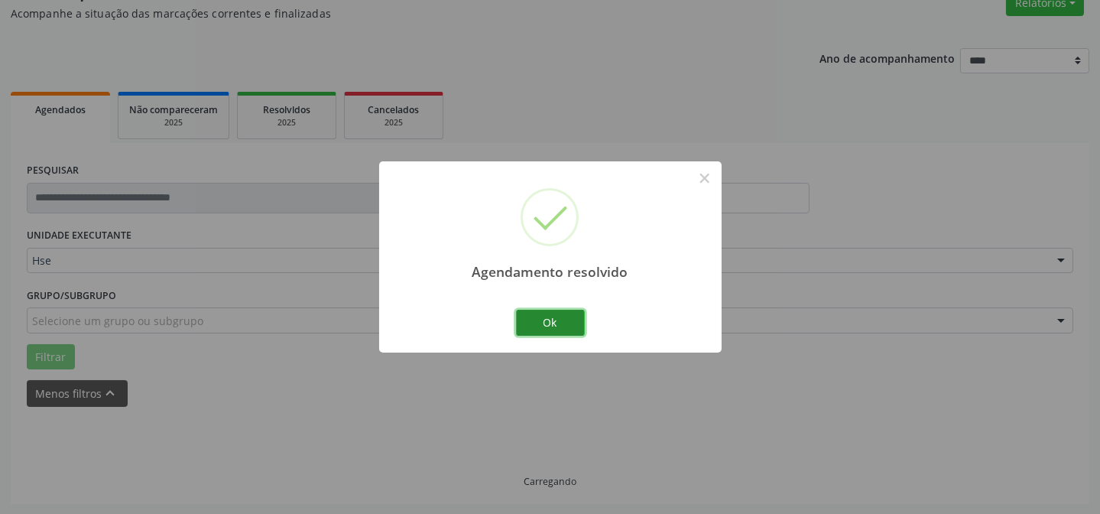
click at [554, 325] on button "Ok" at bounding box center [550, 323] width 69 height 26
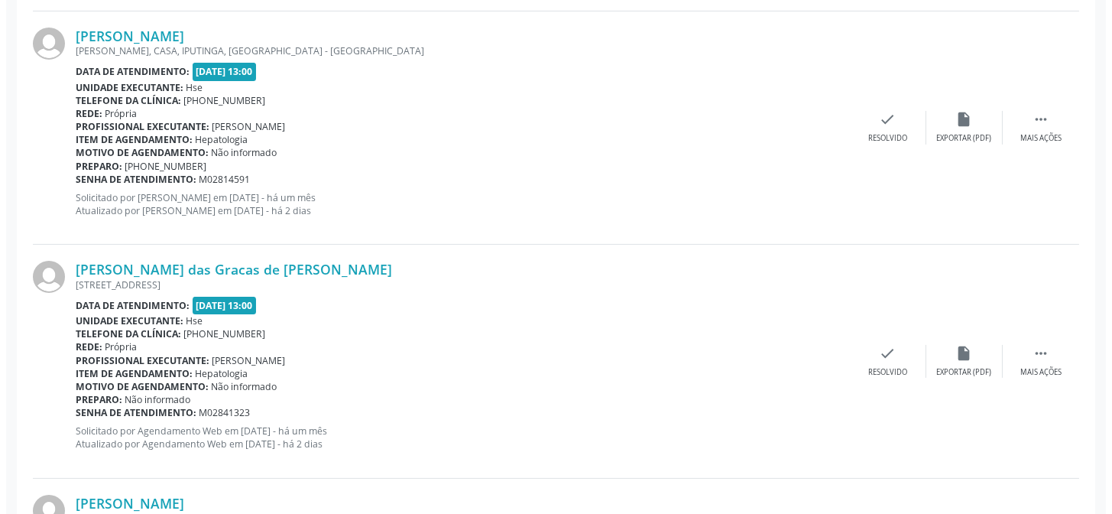
scroll to position [831, 0]
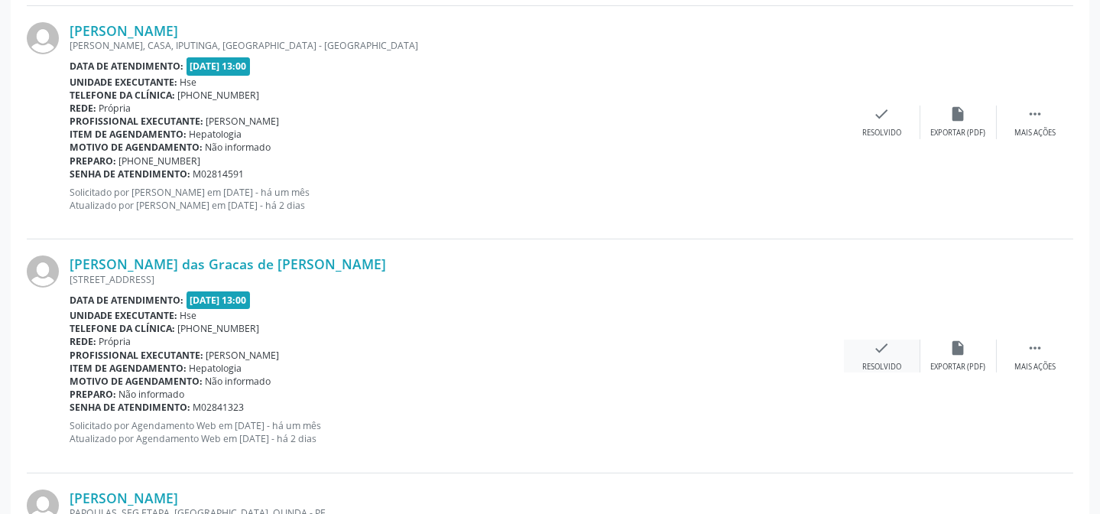
click at [885, 357] on div "check Resolvido" at bounding box center [882, 355] width 76 height 33
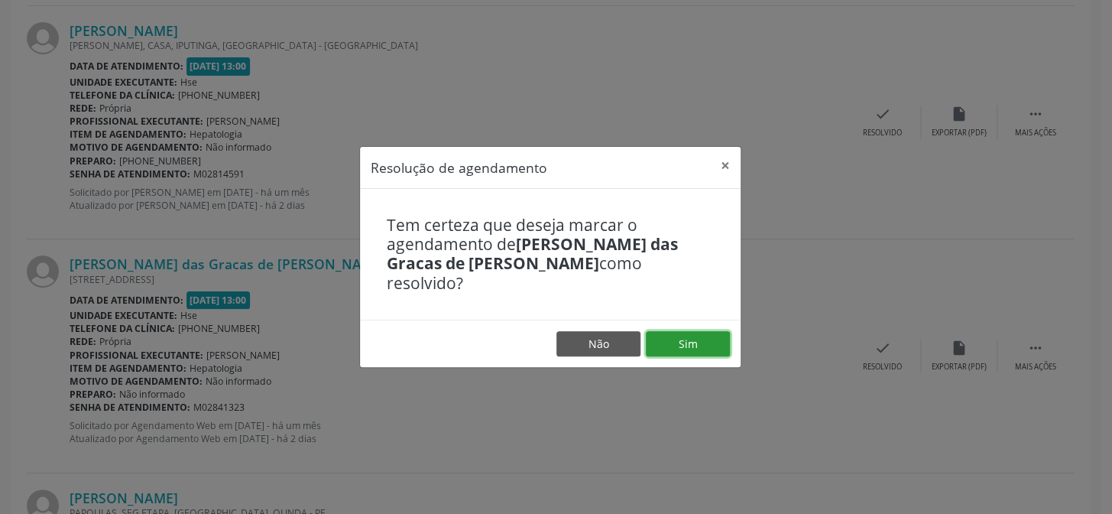
click at [708, 337] on button "Sim" at bounding box center [688, 344] width 84 height 26
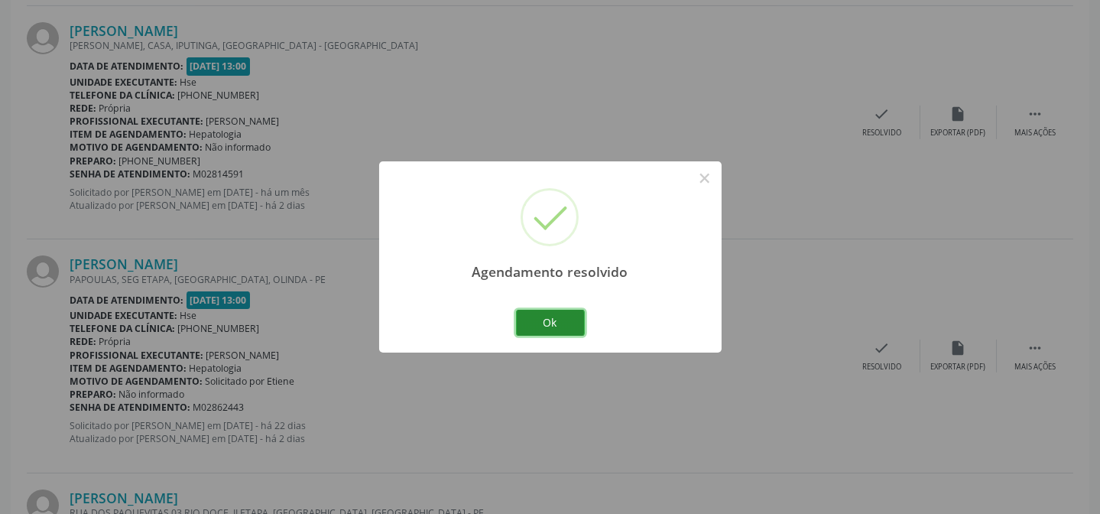
click at [561, 319] on button "Ok" at bounding box center [550, 323] width 69 height 26
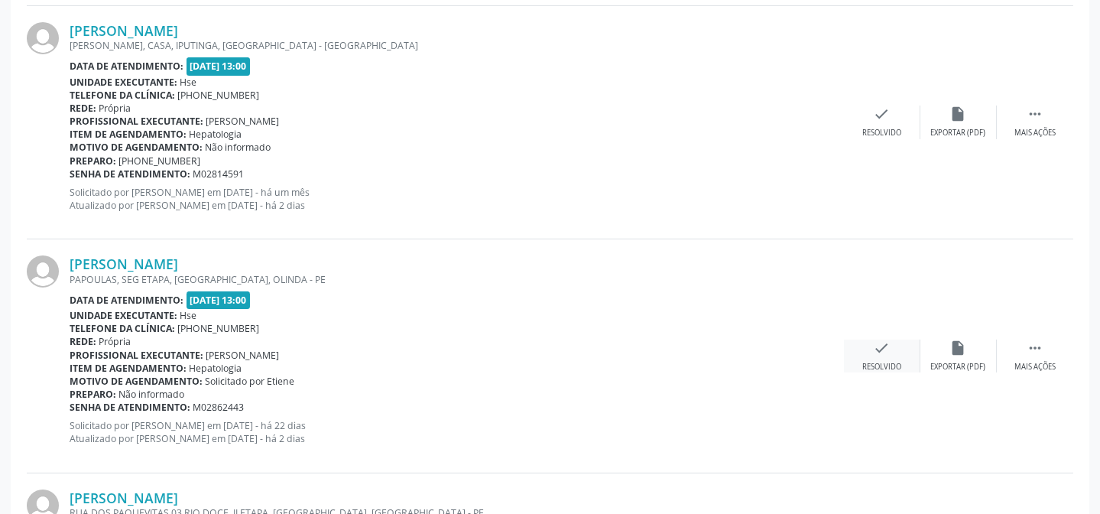
click at [885, 345] on icon "check" at bounding box center [882, 347] width 17 height 17
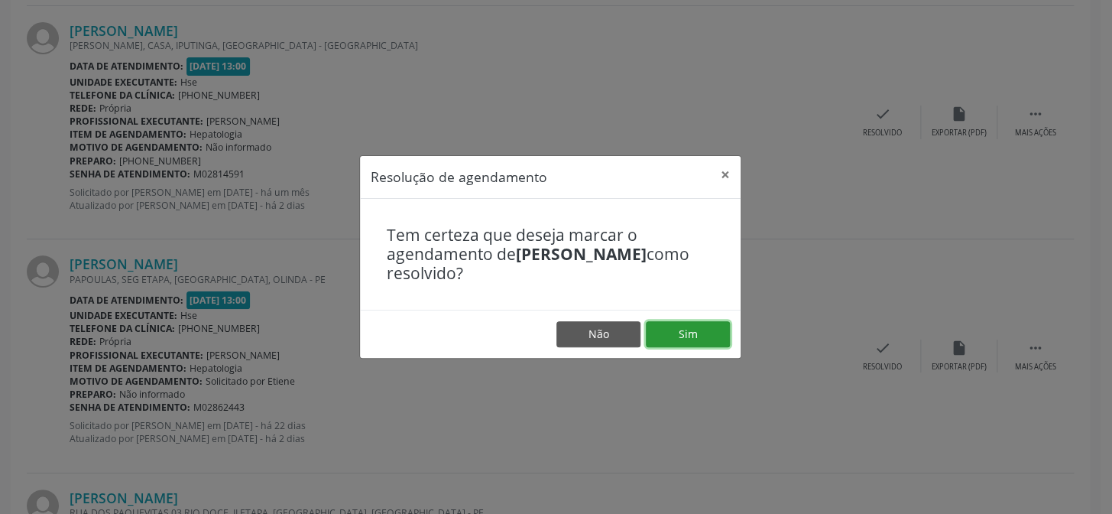
click at [712, 328] on button "Sim" at bounding box center [688, 334] width 84 height 26
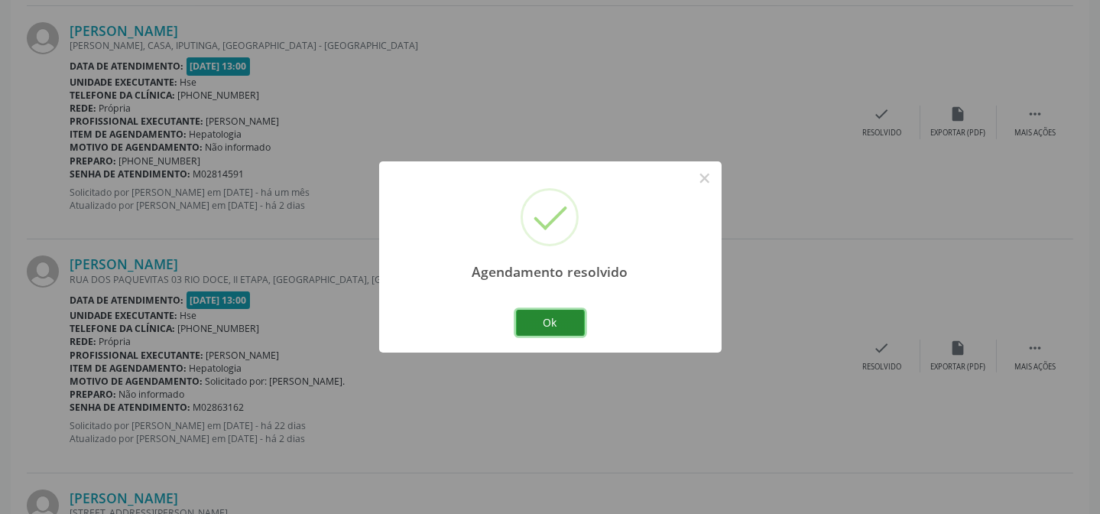
click at [566, 313] on button "Ok" at bounding box center [550, 323] width 69 height 26
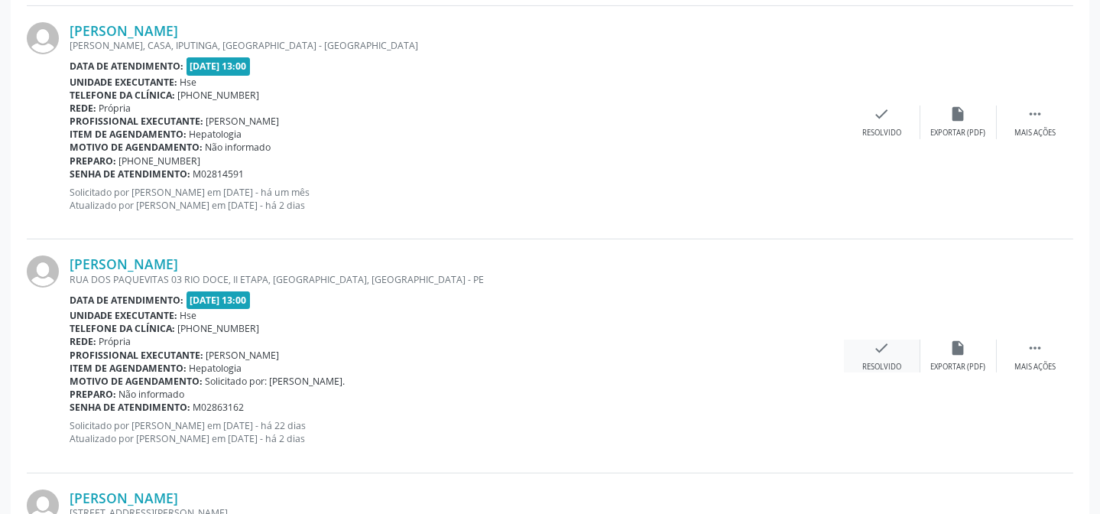
click at [883, 351] on icon "check" at bounding box center [882, 347] width 17 height 17
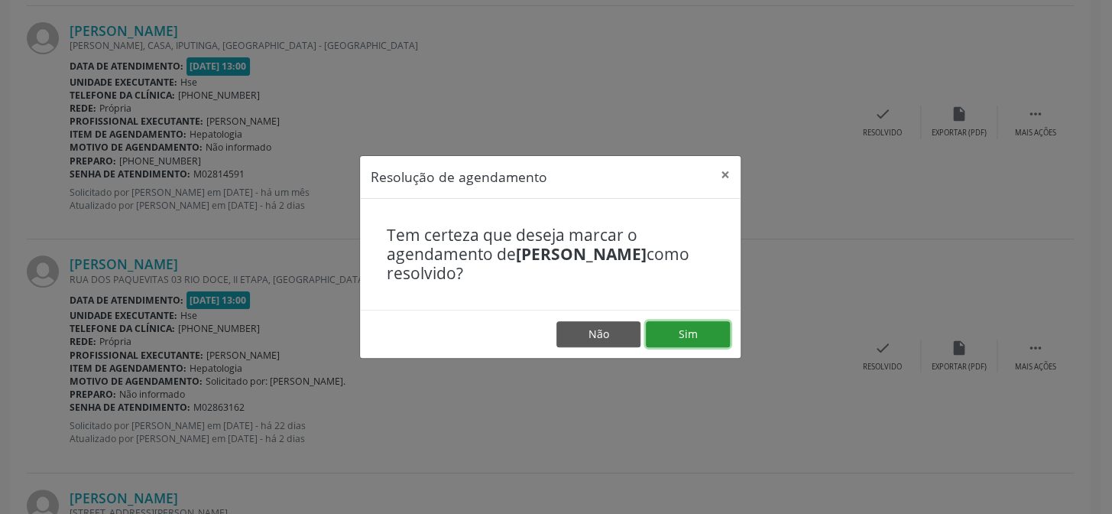
click at [710, 345] on button "Sim" at bounding box center [688, 334] width 84 height 26
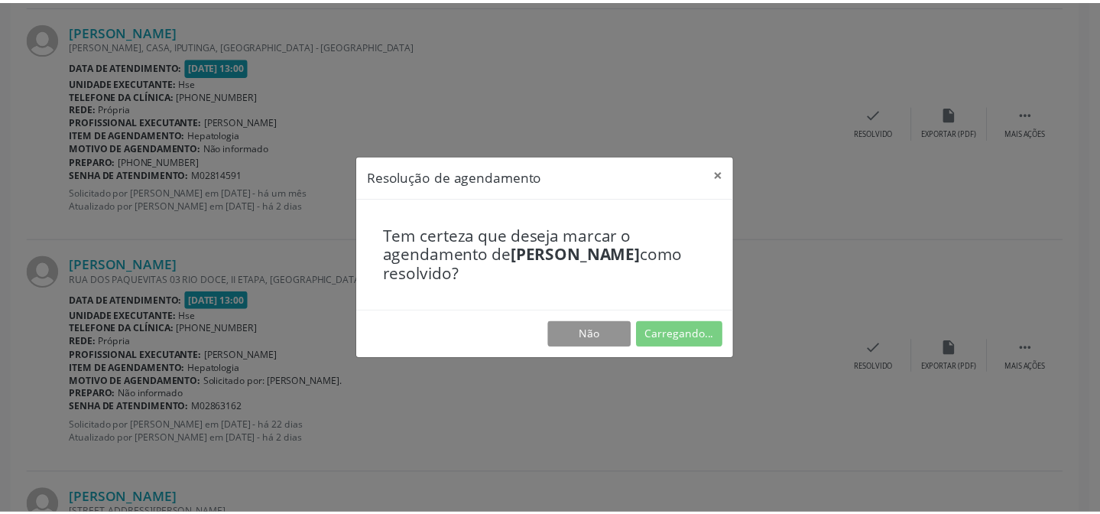
scroll to position [137, 0]
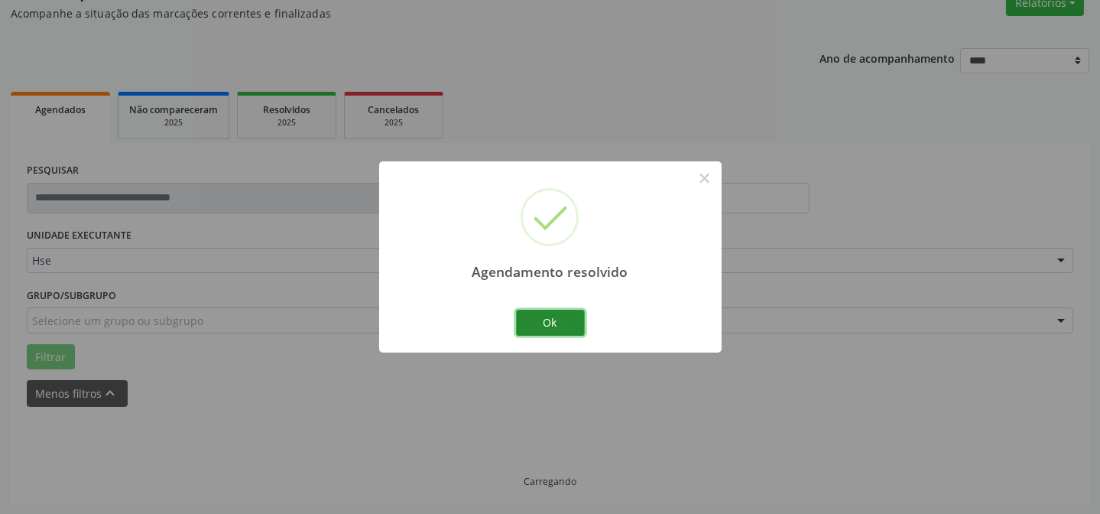
click at [566, 334] on button "Ok" at bounding box center [550, 323] width 69 height 26
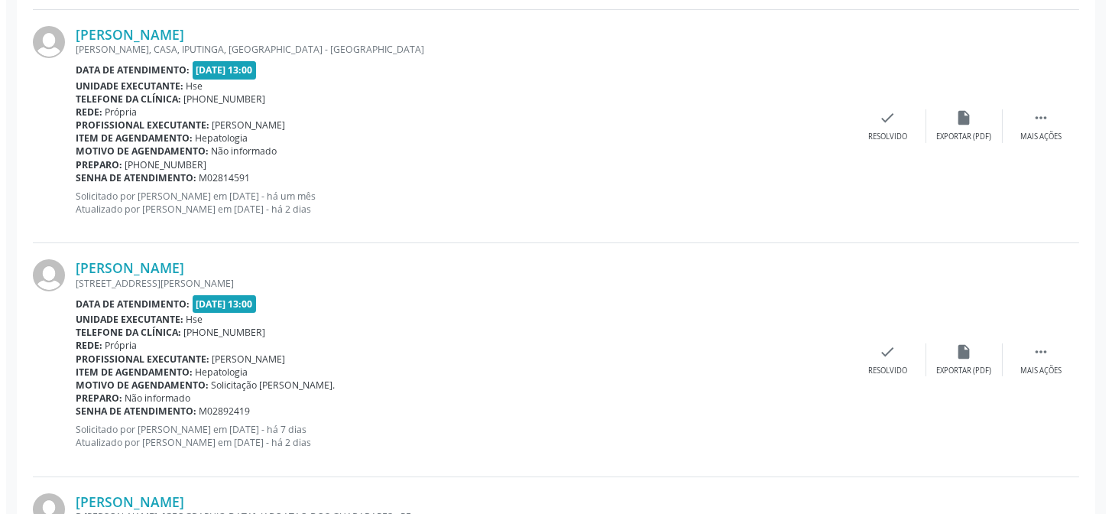
scroll to position [831, 0]
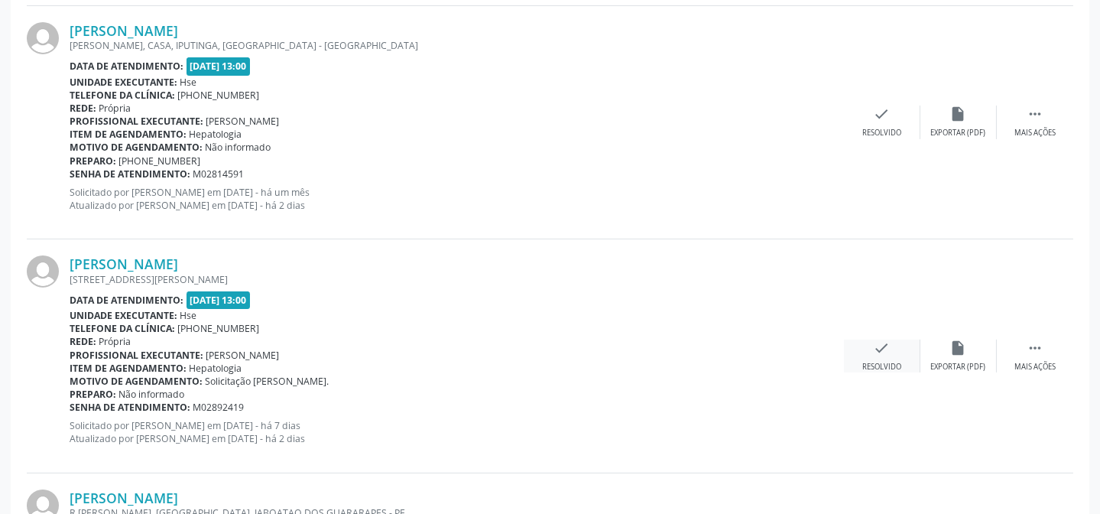
click at [891, 351] on div "check Resolvido" at bounding box center [882, 355] width 76 height 33
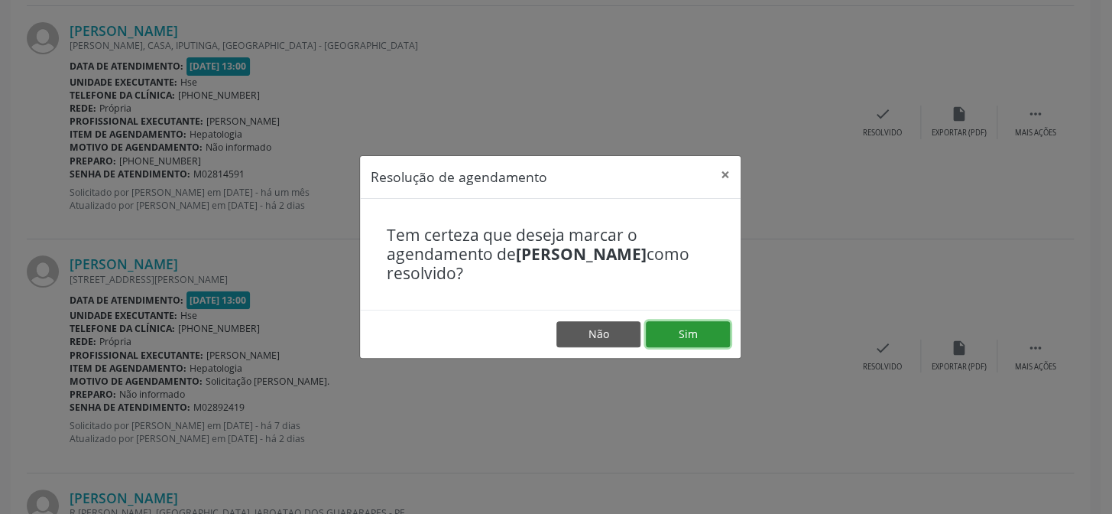
click at [695, 329] on button "Sim" at bounding box center [688, 334] width 84 height 26
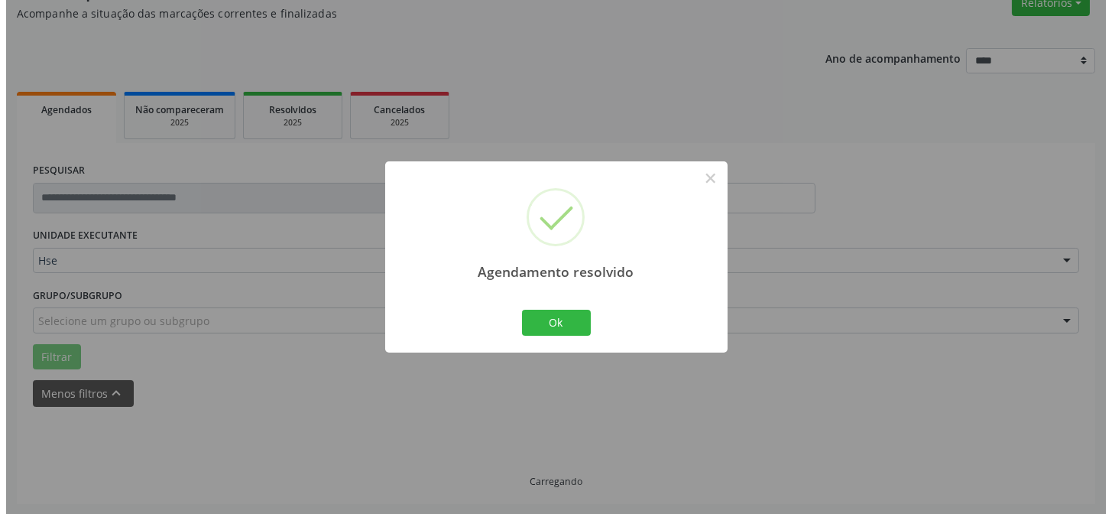
scroll to position [815, 0]
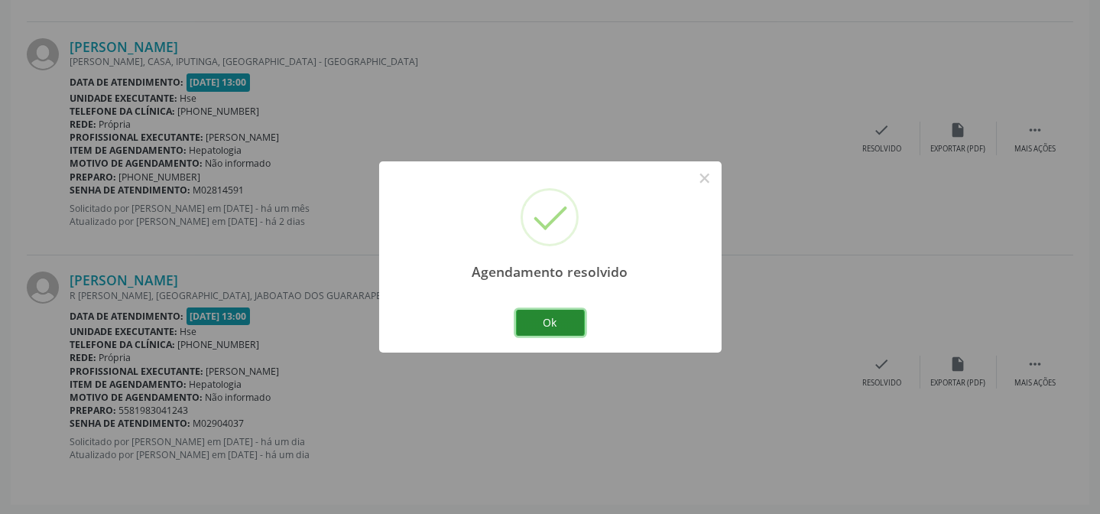
click at [563, 329] on button "Ok" at bounding box center [550, 323] width 69 height 26
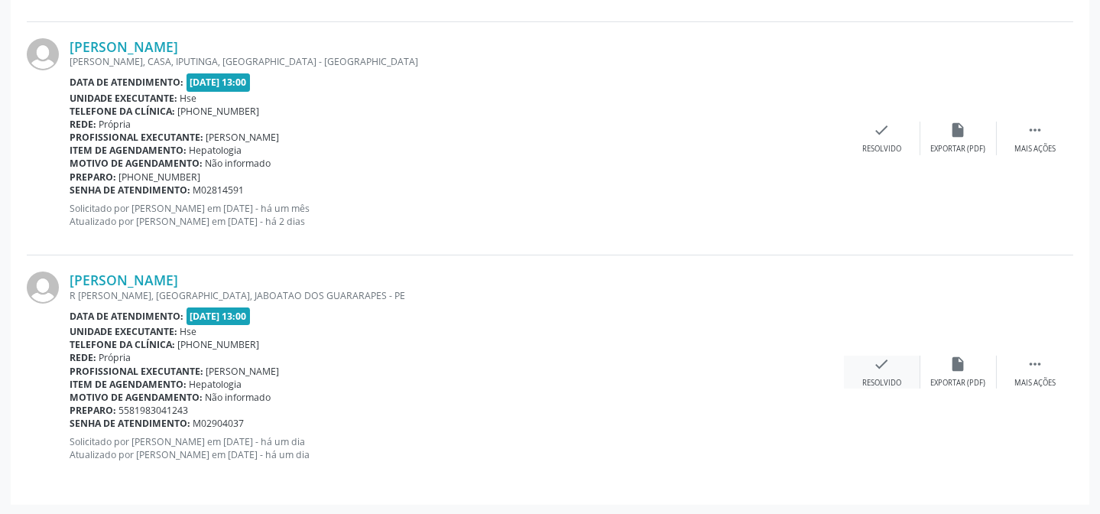
click at [892, 361] on div "check Resolvido" at bounding box center [882, 371] width 76 height 33
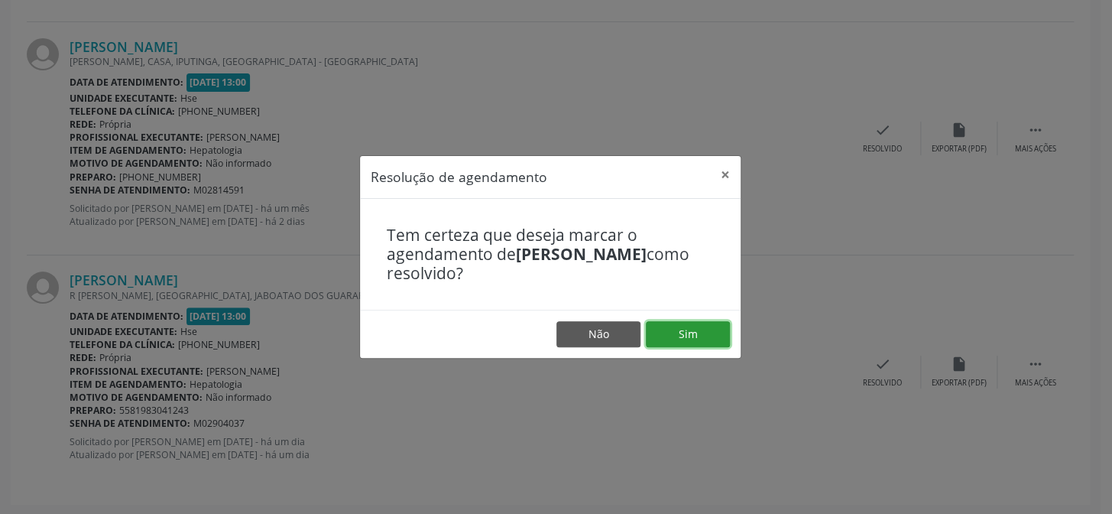
click at [708, 339] on button "Sim" at bounding box center [688, 334] width 84 height 26
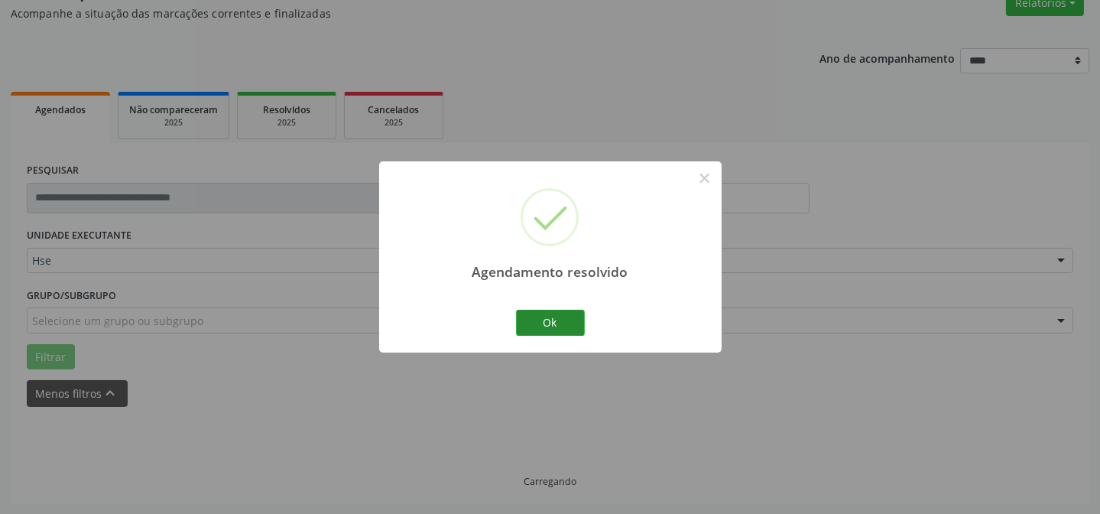
scroll to position [582, 0]
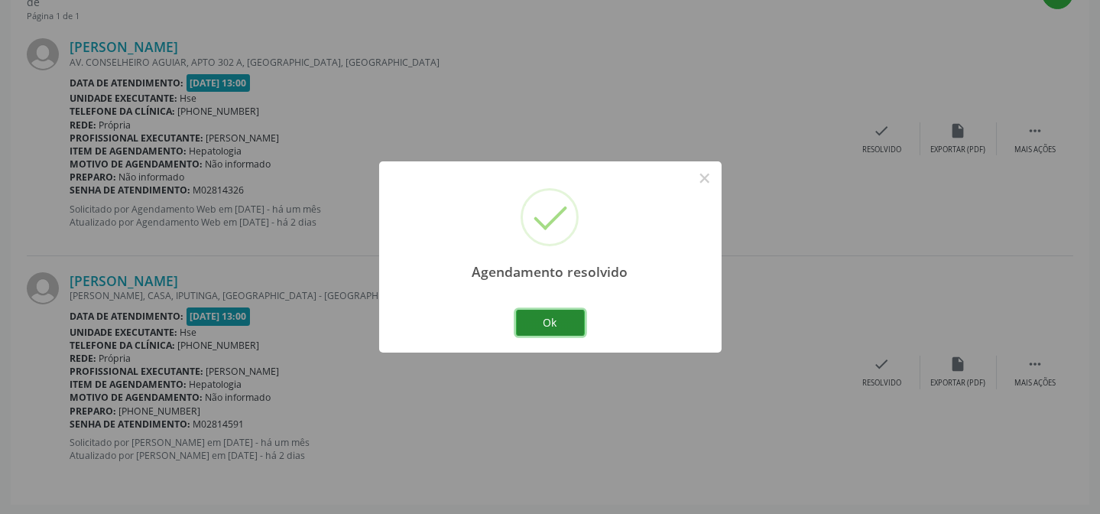
click at [569, 326] on button "Ok" at bounding box center [550, 323] width 69 height 26
